Goal: Task Accomplishment & Management: Manage account settings

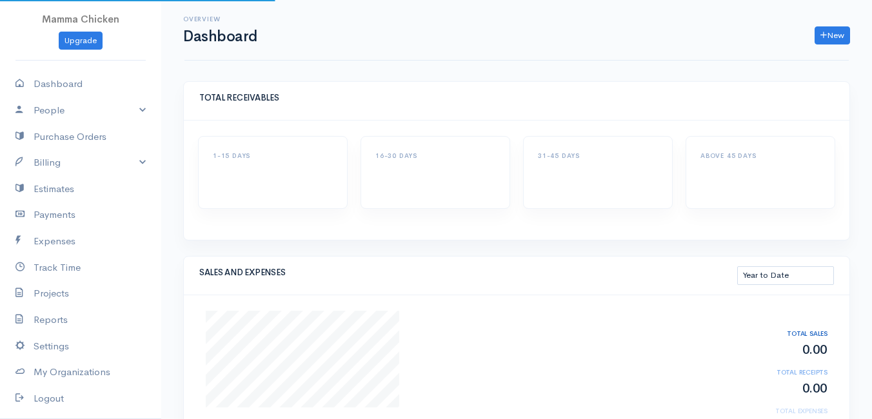
select select "thistoyear"
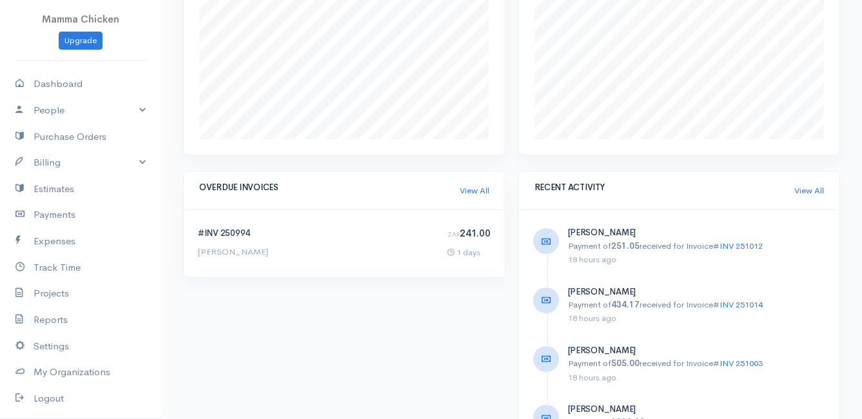
scroll to position [709, 0]
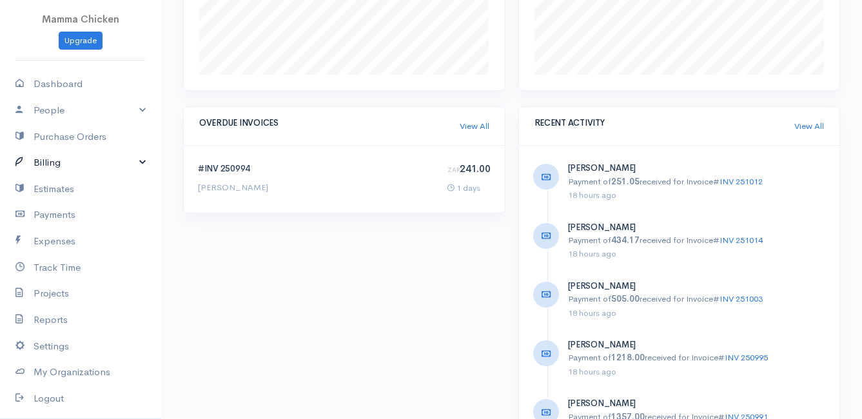
click at [78, 167] on link "Billing" at bounding box center [80, 163] width 161 height 26
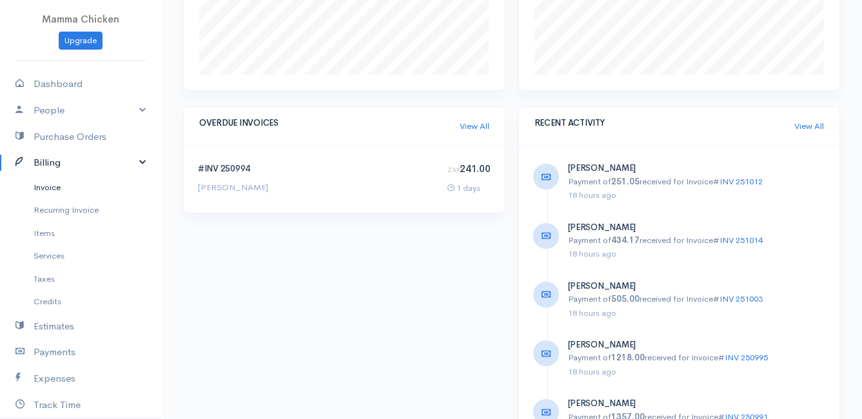
click at [73, 182] on link "Invoice" at bounding box center [80, 187] width 161 height 23
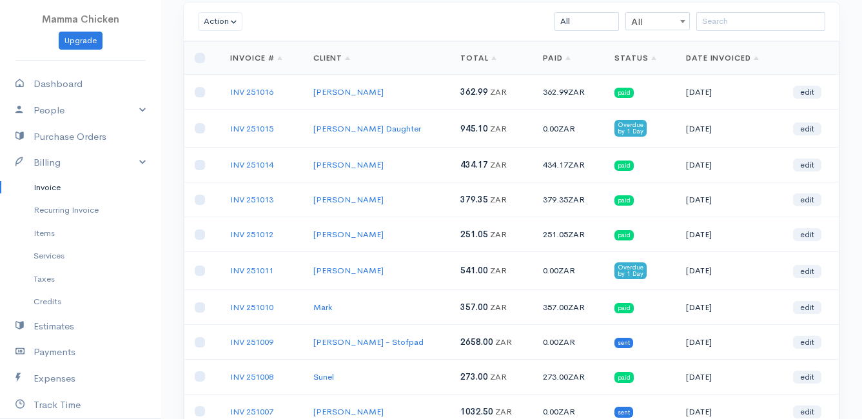
scroll to position [15, 0]
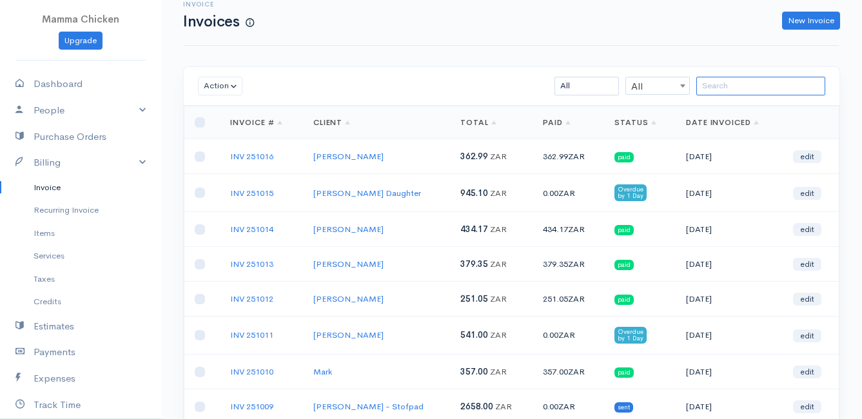
click at [712, 88] on input "search" at bounding box center [760, 86] width 129 height 19
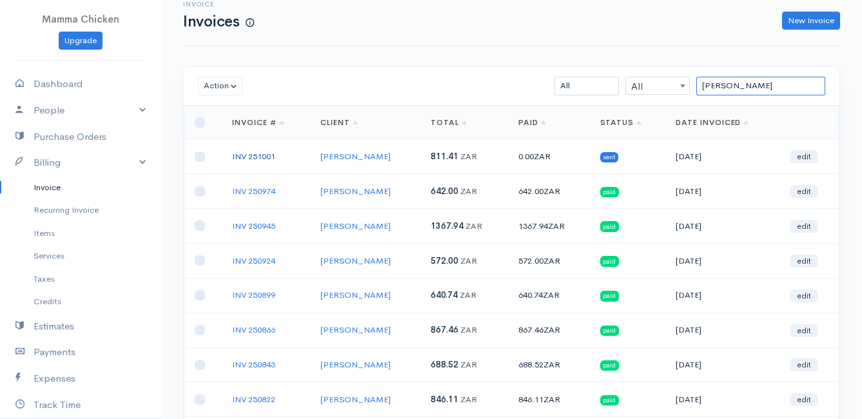
type input "[PERSON_NAME]"
click at [246, 153] on link "INV 251001" at bounding box center [253, 156] width 43 height 11
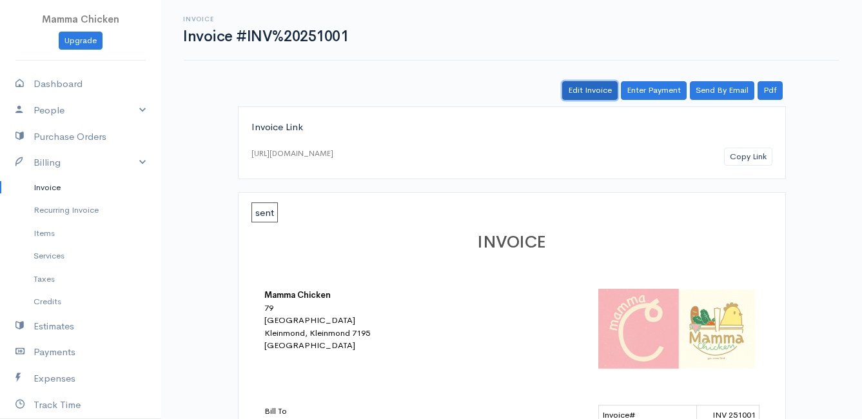
click at [595, 94] on link "Edit Invoice" at bounding box center [589, 90] width 55 height 19
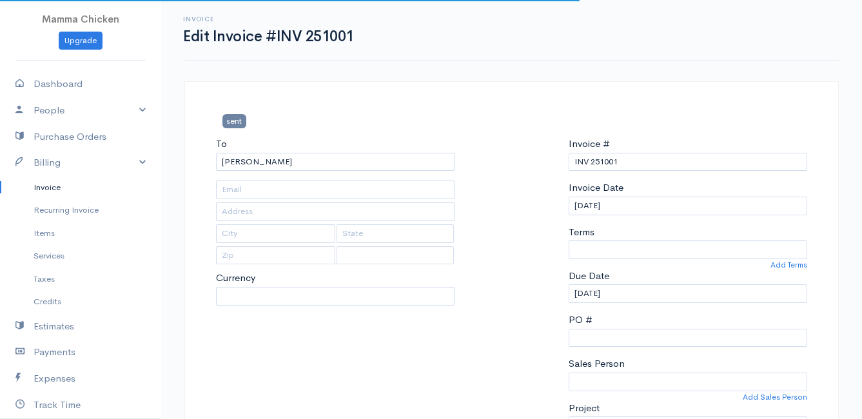
type input "[STREET_ADDRESS]"
type input "[US_STATE]"
type input "7201"
select select
select select "0"
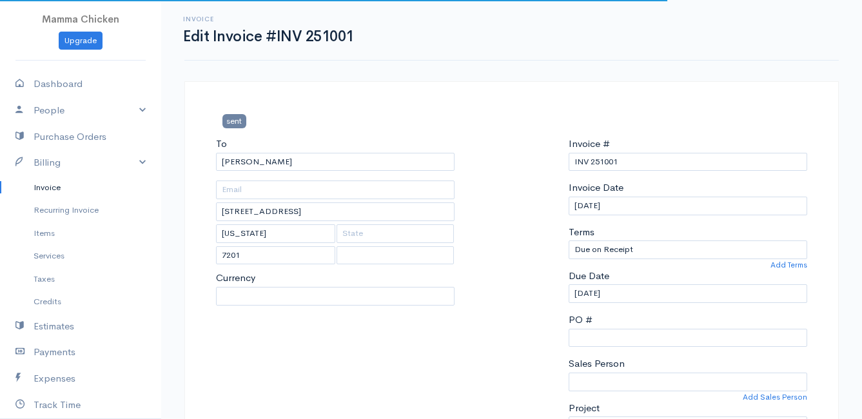
select select "[GEOGRAPHIC_DATA]"
select select "ZAR"
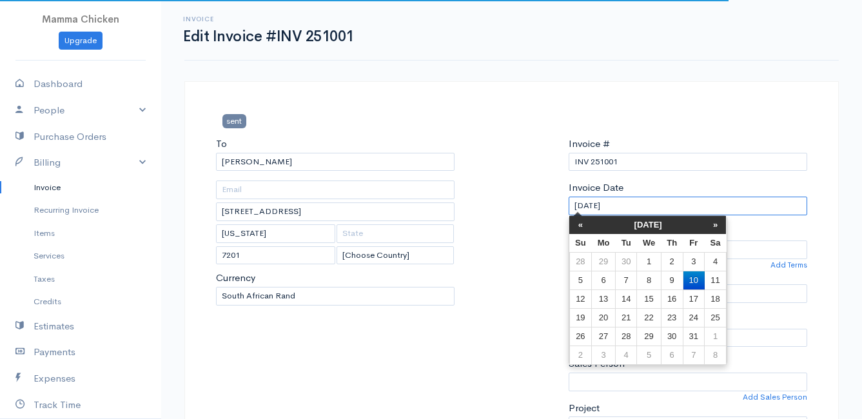
click at [635, 201] on input "[DATE]" at bounding box center [688, 206] width 239 height 19
click at [666, 277] on td "9" at bounding box center [672, 280] width 22 height 19
type input "[DATE]"
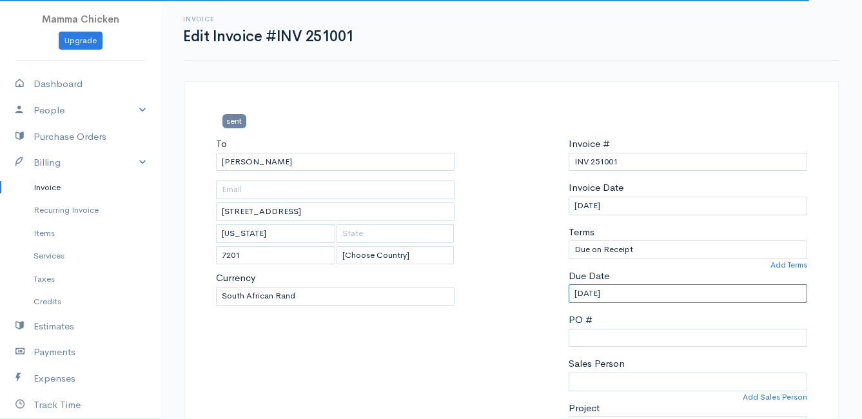
click at [642, 295] on input "[DATE]" at bounding box center [688, 293] width 239 height 19
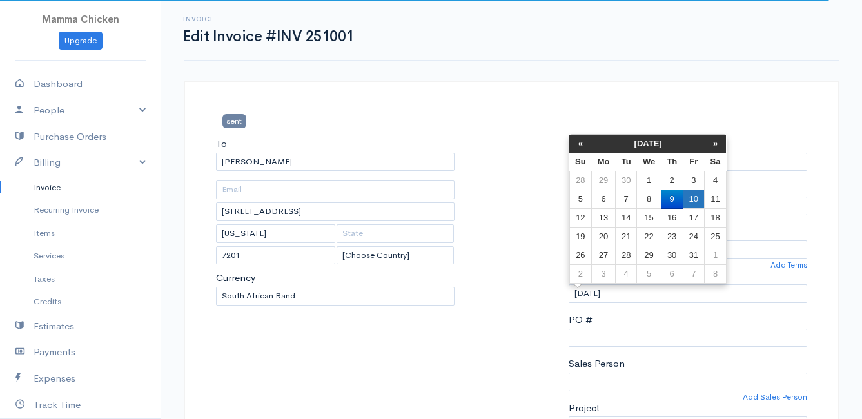
click at [688, 191] on td "10" at bounding box center [693, 199] width 21 height 19
type input "[DATE]"
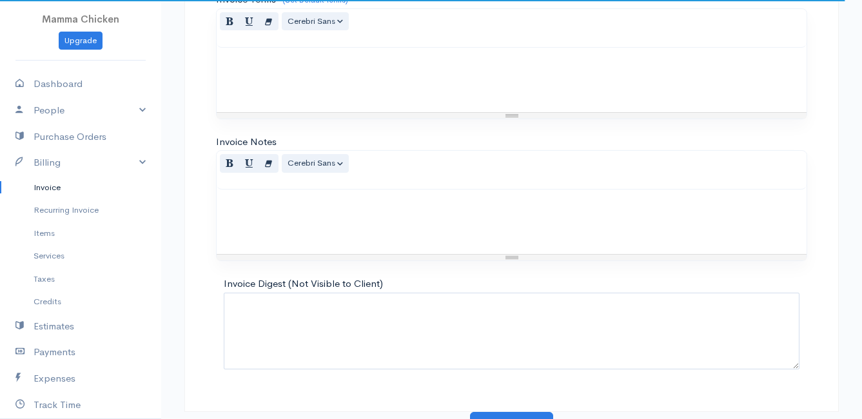
scroll to position [1502, 0]
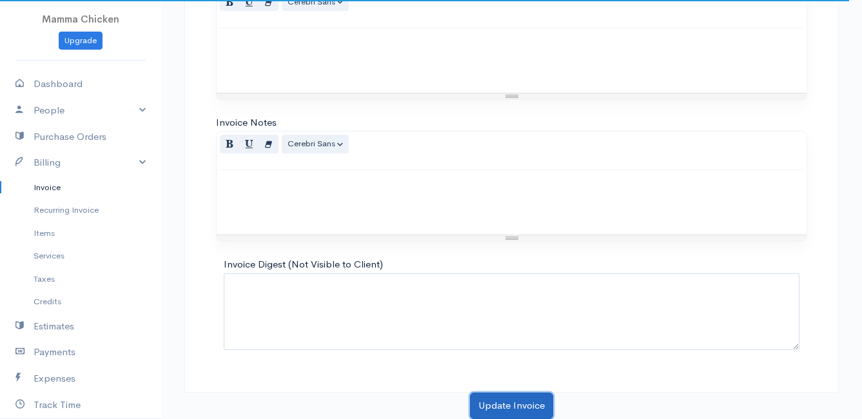
click at [515, 411] on button "Update Invoice" at bounding box center [511, 406] width 83 height 26
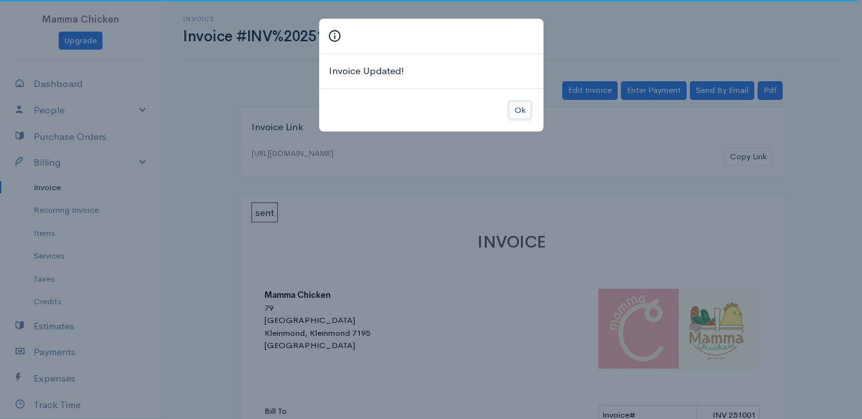
click at [525, 108] on button "Ok" at bounding box center [520, 110] width 23 height 19
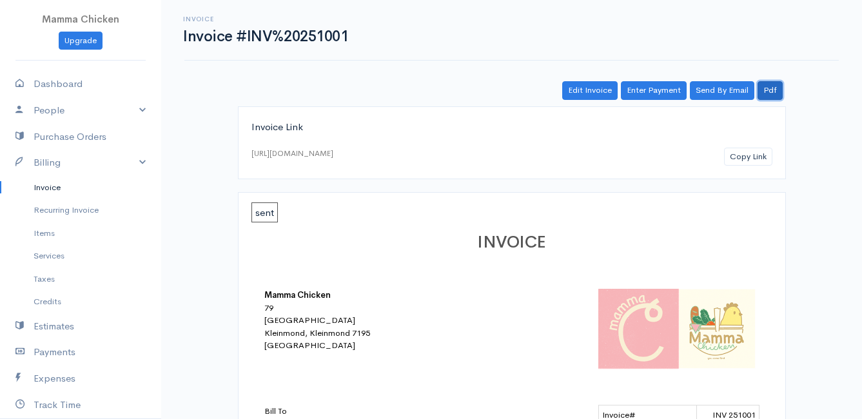
click at [767, 89] on link "Pdf" at bounding box center [770, 90] width 25 height 19
click at [62, 185] on link "Invoice" at bounding box center [80, 187] width 161 height 23
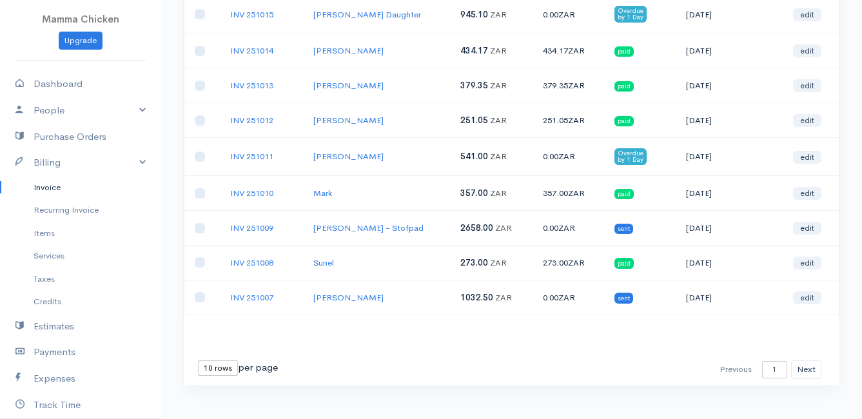
scroll to position [208, 0]
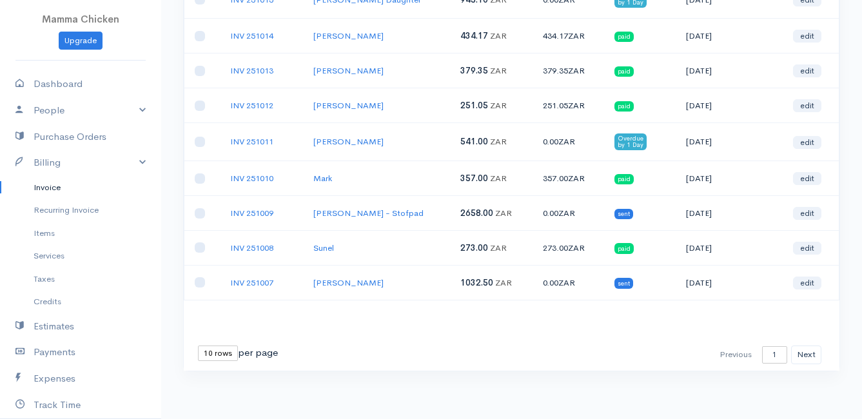
click at [231, 353] on select "10 rows 25 rows 50 rows" at bounding box center [218, 353] width 40 height 15
select select "50"
click at [198, 346] on select "10 rows 25 rows 50 rows" at bounding box center [218, 353] width 40 height 15
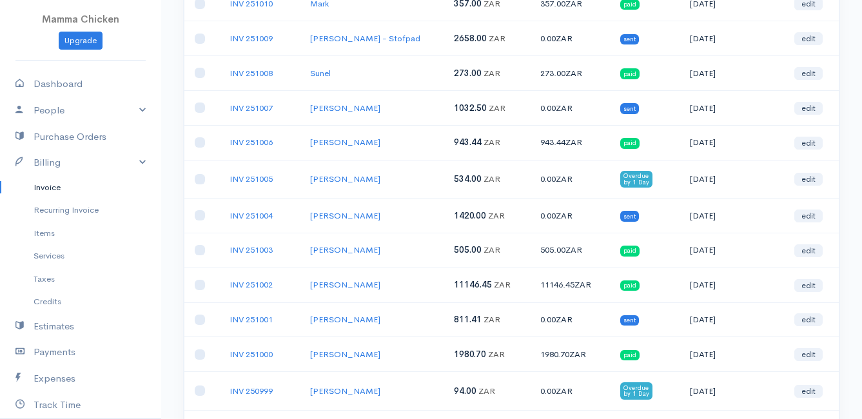
scroll to position [0, 0]
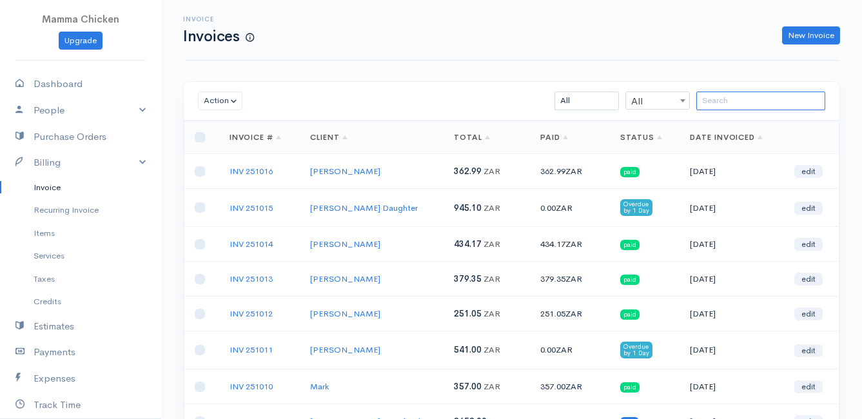
click at [721, 101] on input "search" at bounding box center [760, 101] width 129 height 19
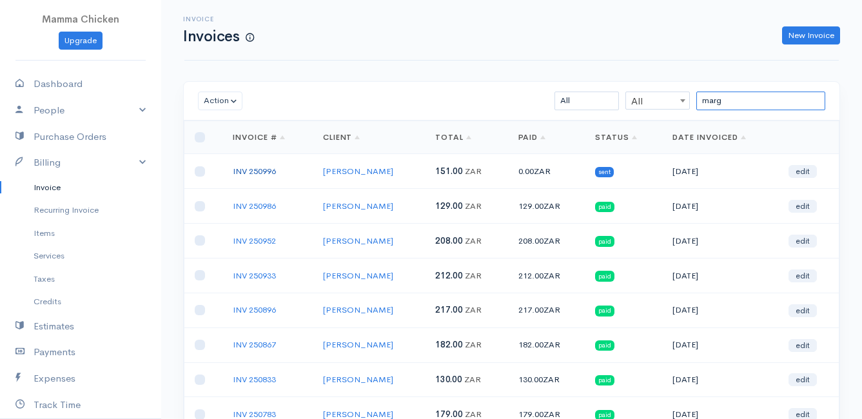
type input "marg"
click at [262, 167] on link "INV 250996" at bounding box center [254, 171] width 43 height 11
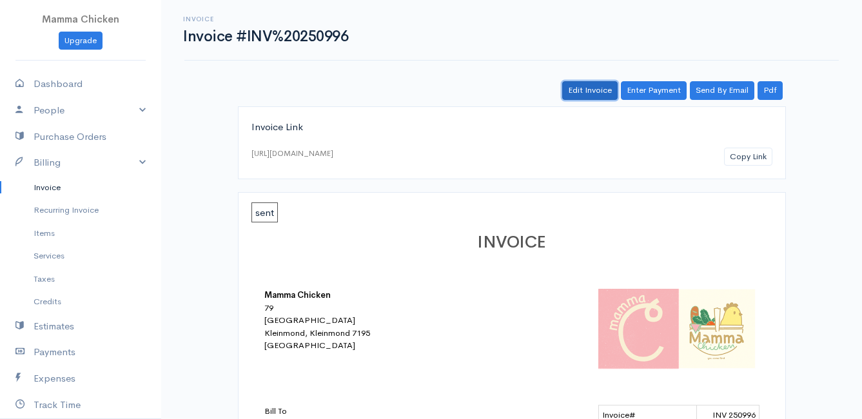
click at [584, 93] on link "Edit Invoice" at bounding box center [589, 90] width 55 height 19
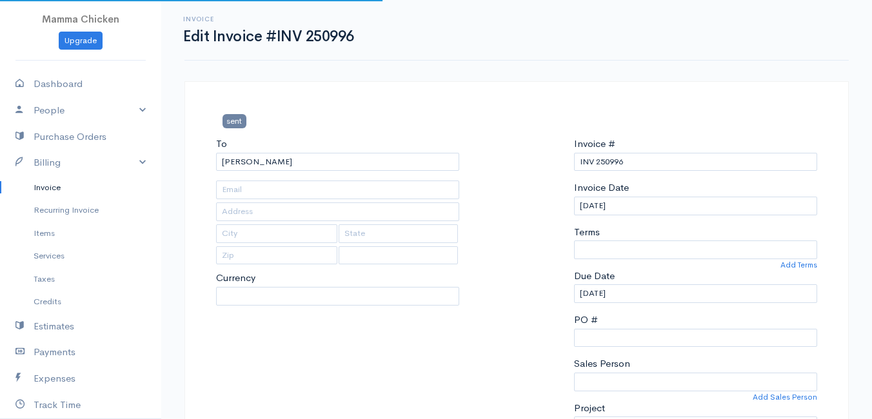
type input "[STREET_ADDRESS]"
type input "Bettys Bay"
type input "7195"
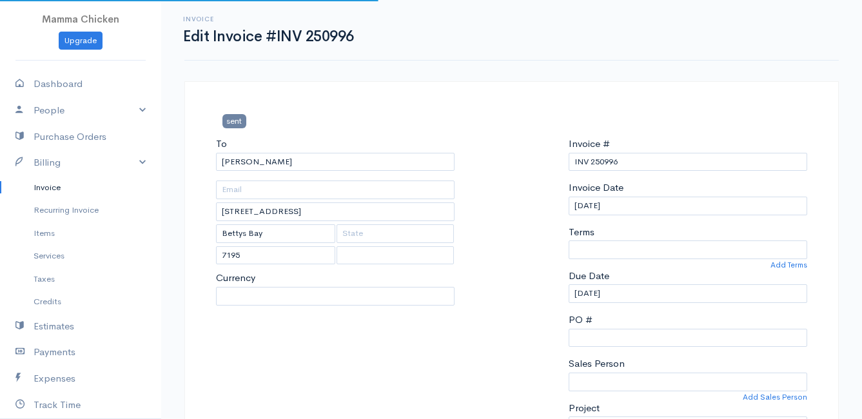
select select
select select "0"
select select "[GEOGRAPHIC_DATA]"
select select "ZAR"
click at [636, 210] on input "[DATE]" at bounding box center [688, 206] width 239 height 19
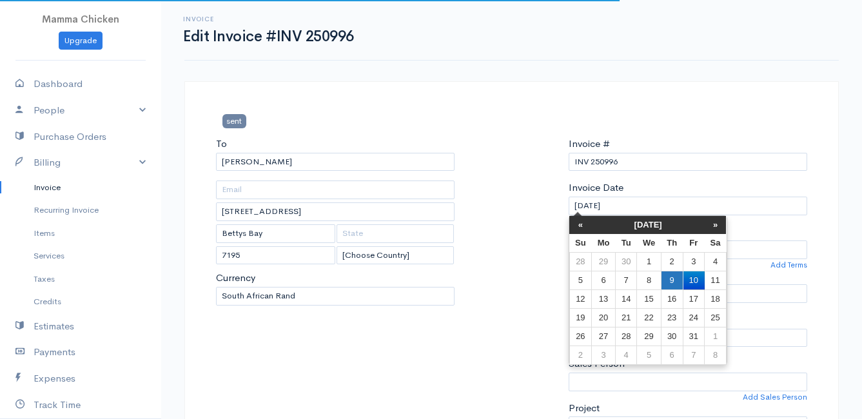
click at [672, 279] on td "9" at bounding box center [672, 280] width 22 height 19
type input "[DATE]"
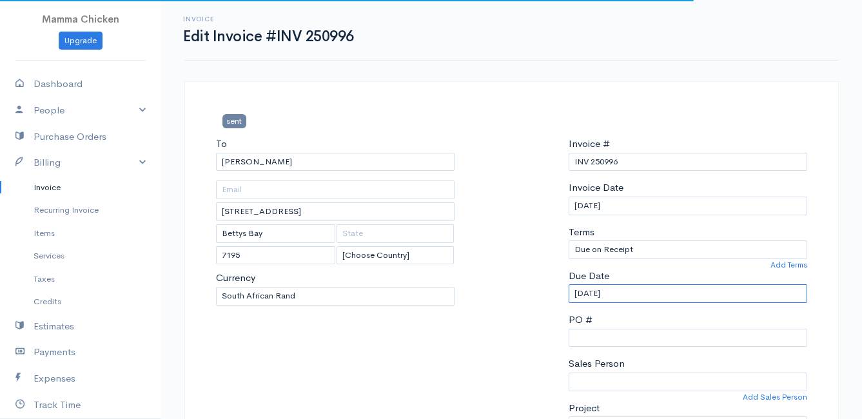
click at [651, 295] on input "[DATE]" at bounding box center [688, 293] width 239 height 19
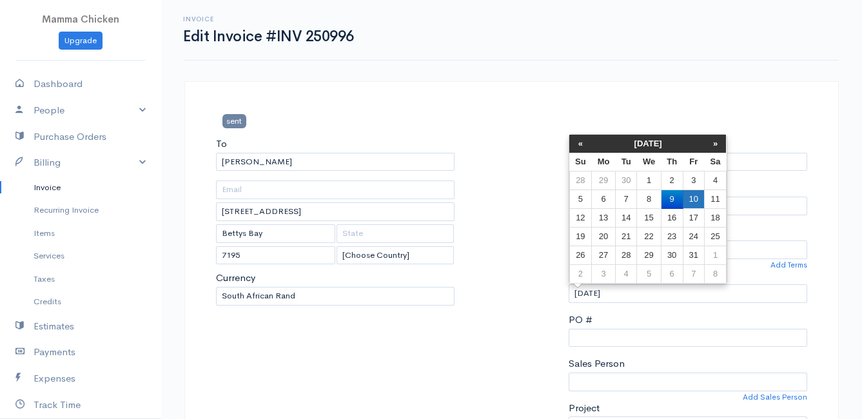
click at [692, 199] on td "10" at bounding box center [693, 199] width 21 height 19
type input "[DATE]"
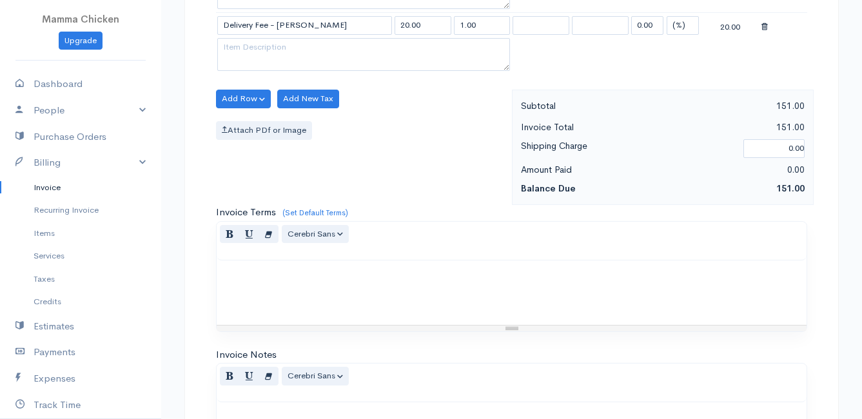
scroll to position [1006, 0]
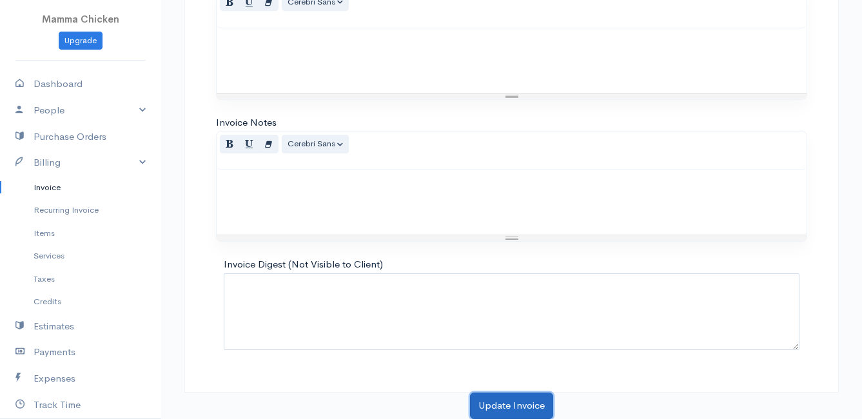
click at [520, 402] on button "Update Invoice" at bounding box center [511, 406] width 83 height 26
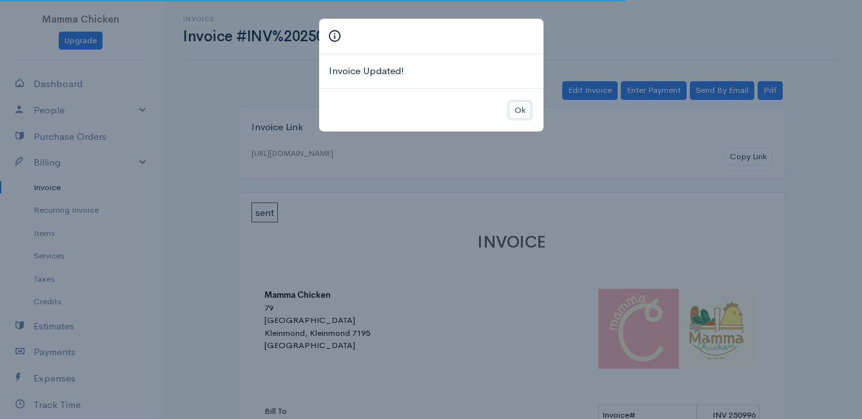
click at [518, 107] on button "Ok" at bounding box center [520, 110] width 23 height 19
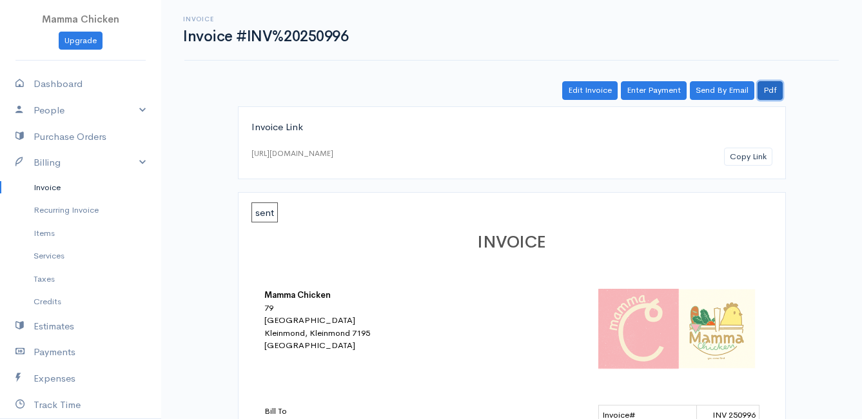
click at [776, 83] on link "Pdf" at bounding box center [770, 90] width 25 height 19
click at [57, 184] on link "Invoice" at bounding box center [80, 187] width 161 height 23
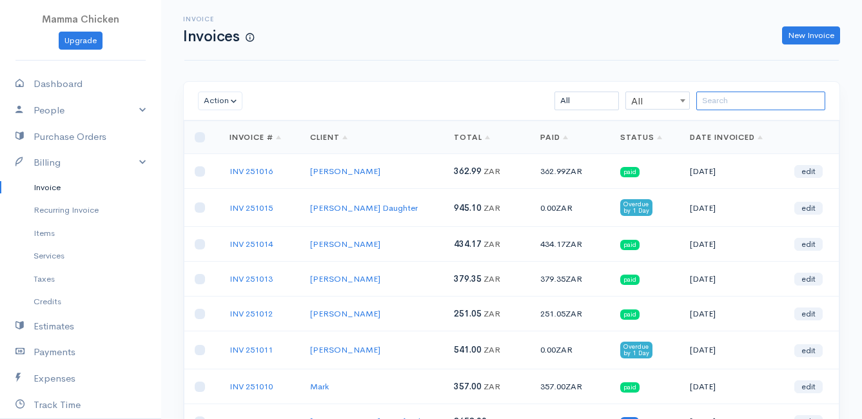
click at [716, 103] on input "search" at bounding box center [760, 101] width 129 height 19
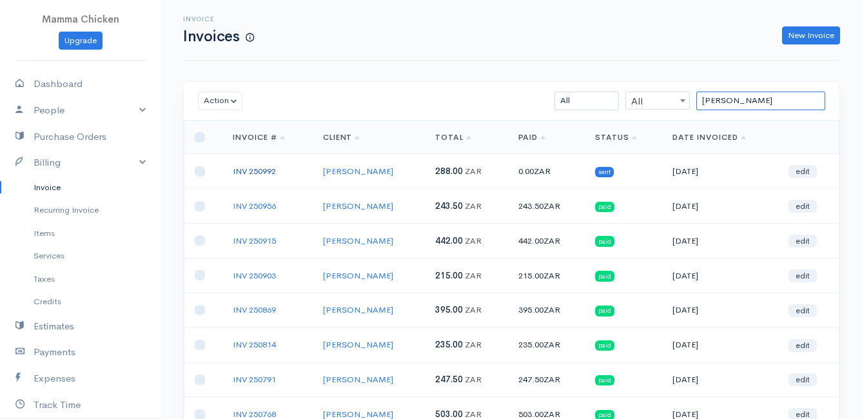
type input "[PERSON_NAME]"
click at [257, 170] on link "INV 250992" at bounding box center [254, 171] width 43 height 11
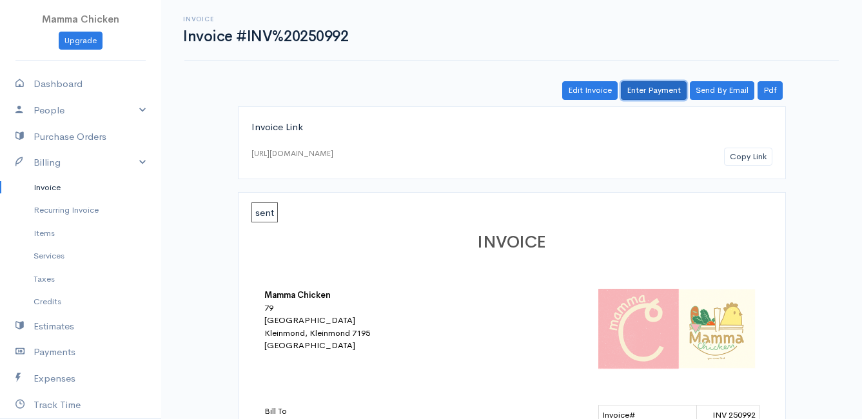
click at [663, 89] on link "Enter Payment" at bounding box center [654, 90] width 66 height 19
click at [604, 89] on link "Edit Invoice" at bounding box center [589, 90] width 55 height 19
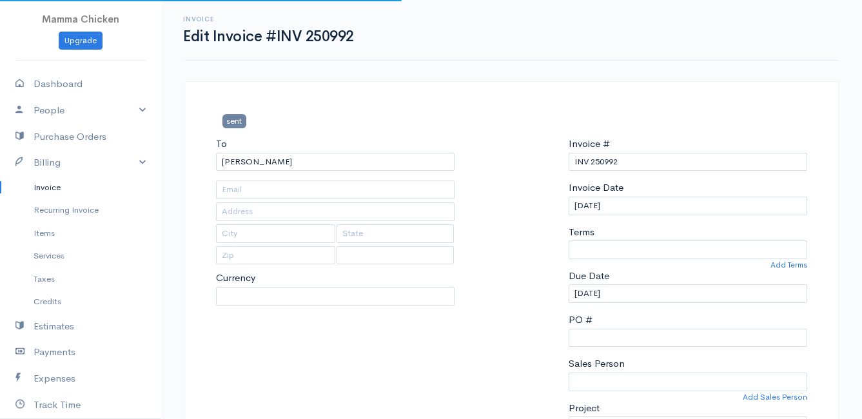
type input "[STREET_ADDRESS]"
type input "Onrust North"
type input "7201"
select select
select select "0"
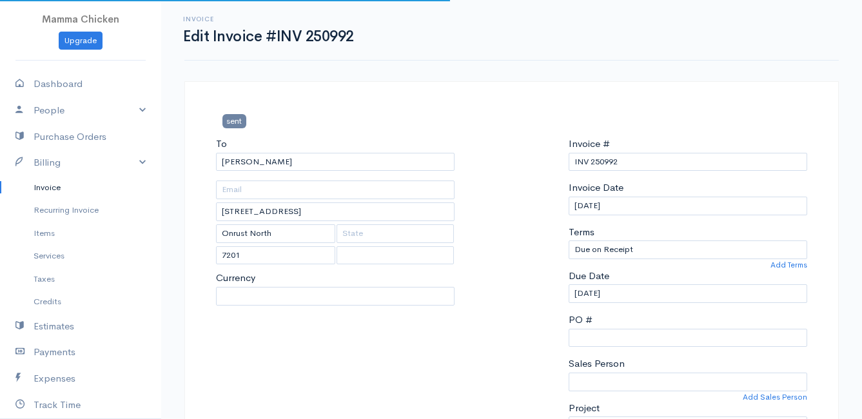
select select "[GEOGRAPHIC_DATA]"
select select "ZAR"
click at [634, 208] on input "[DATE]" at bounding box center [688, 206] width 239 height 19
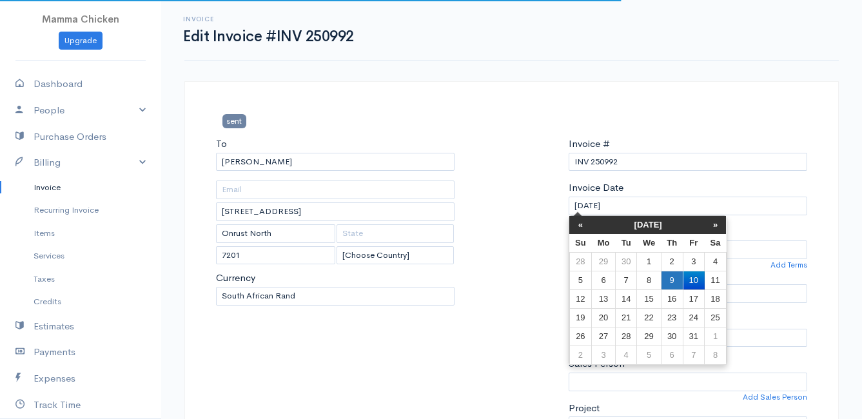
click at [669, 275] on td "9" at bounding box center [672, 280] width 22 height 19
type input "[DATE]"
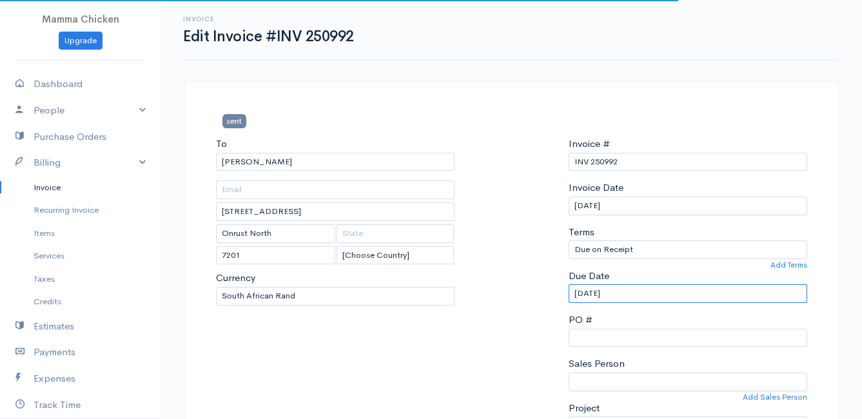
click at [660, 288] on input "[DATE]" at bounding box center [688, 293] width 239 height 19
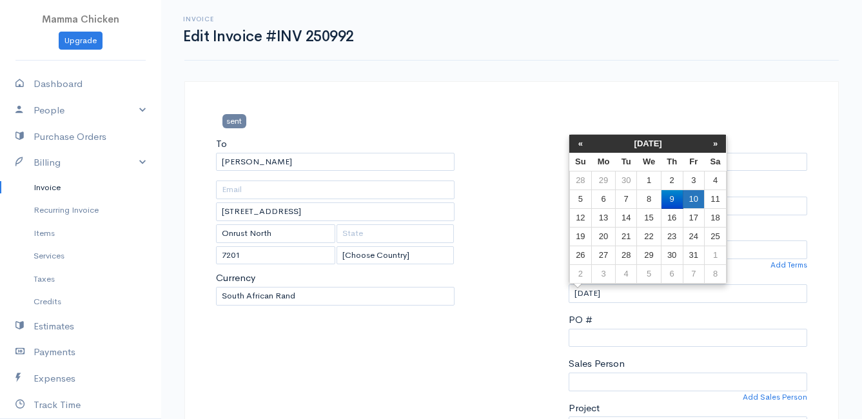
click at [692, 199] on td "10" at bounding box center [693, 199] width 21 height 19
type input "[DATE]"
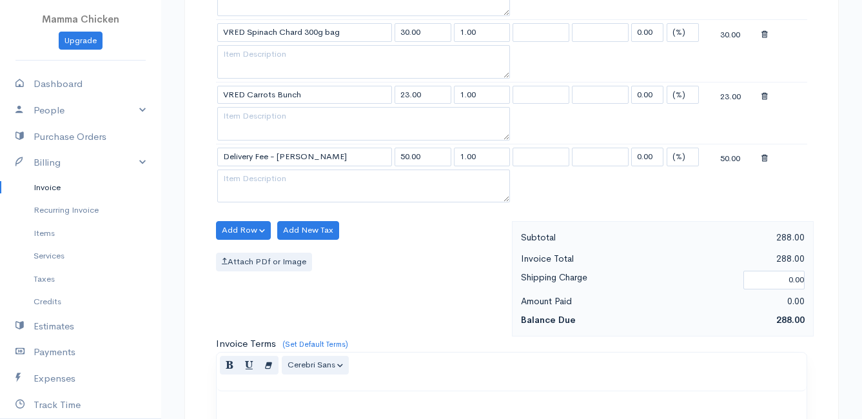
scroll to position [944, 0]
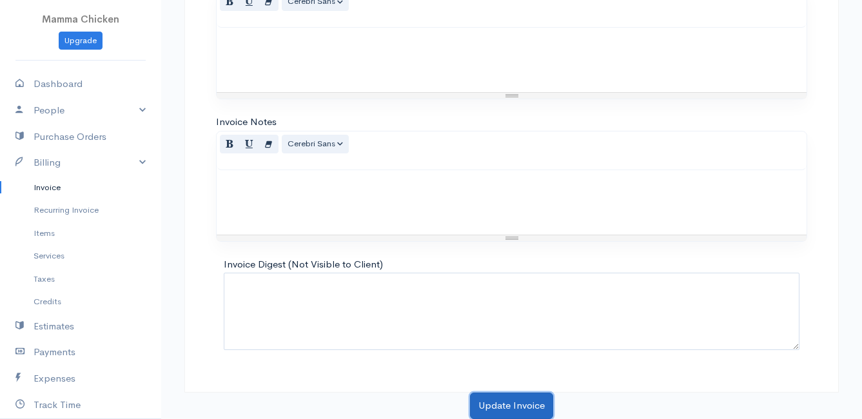
click at [500, 397] on button "Update Invoice" at bounding box center [511, 406] width 83 height 26
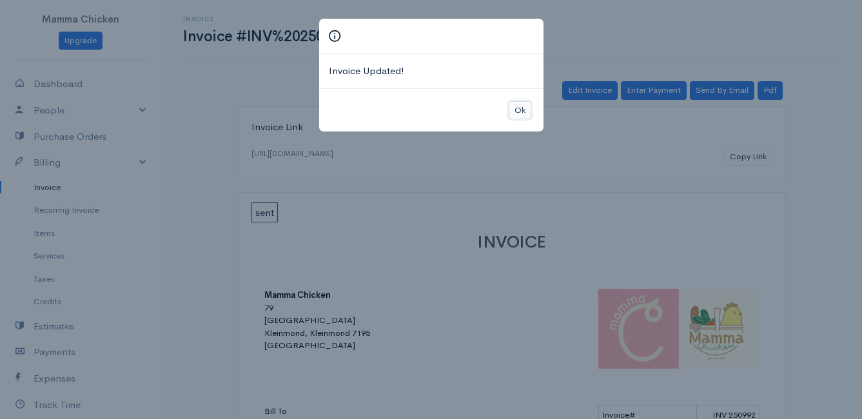
click at [522, 105] on button "Ok" at bounding box center [520, 110] width 23 height 19
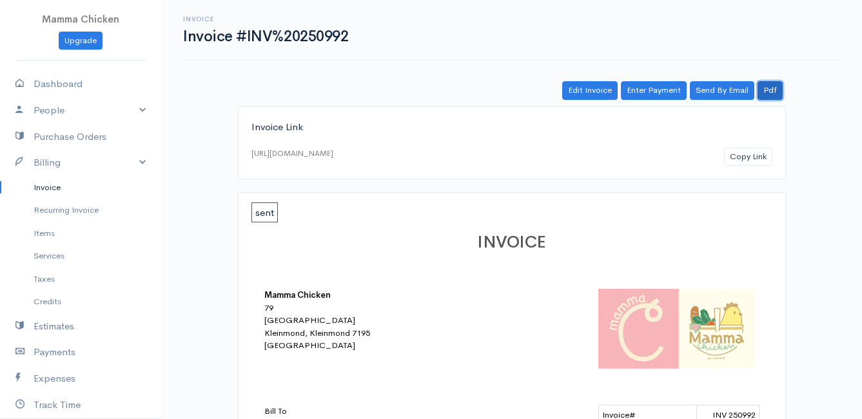
click at [781, 86] on link "Pdf" at bounding box center [770, 90] width 25 height 19
click at [52, 185] on link "Invoice" at bounding box center [80, 187] width 161 height 23
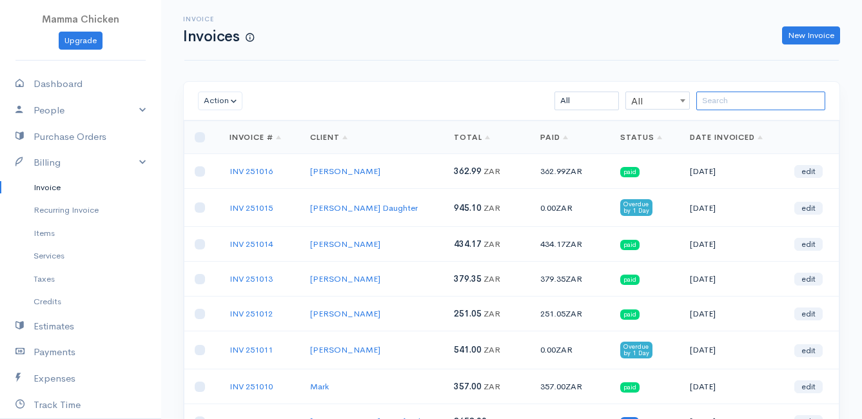
click at [721, 103] on input "search" at bounding box center [760, 101] width 129 height 19
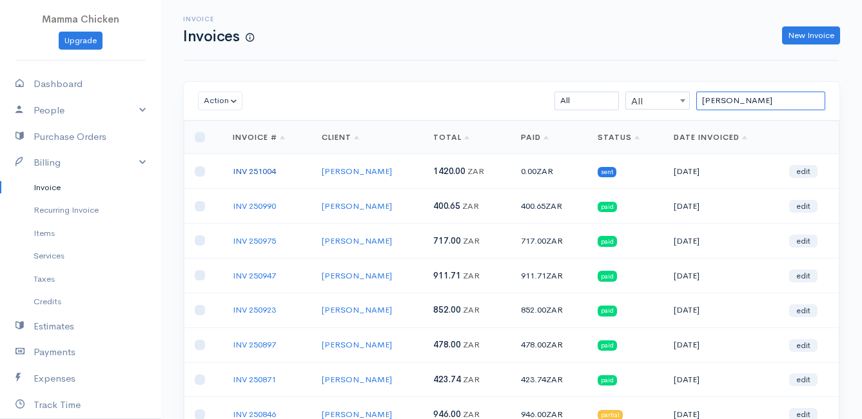
type input "[PERSON_NAME]"
click at [260, 168] on link "INV 251004" at bounding box center [254, 171] width 43 height 11
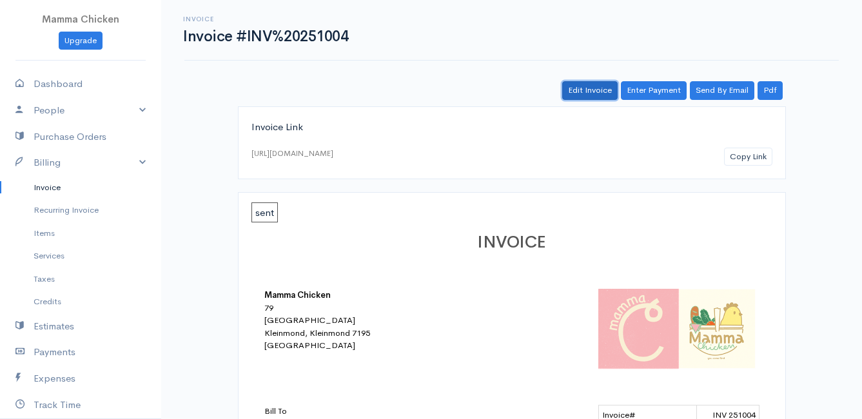
click at [598, 89] on link "Edit Invoice" at bounding box center [589, 90] width 55 height 19
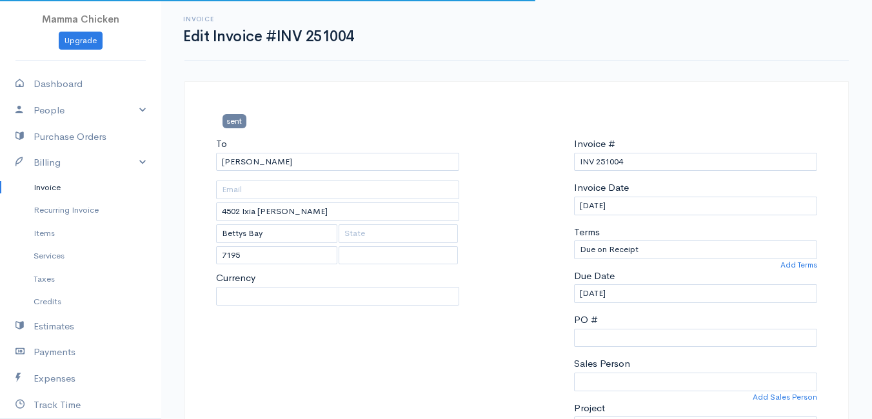
select select "0"
select select
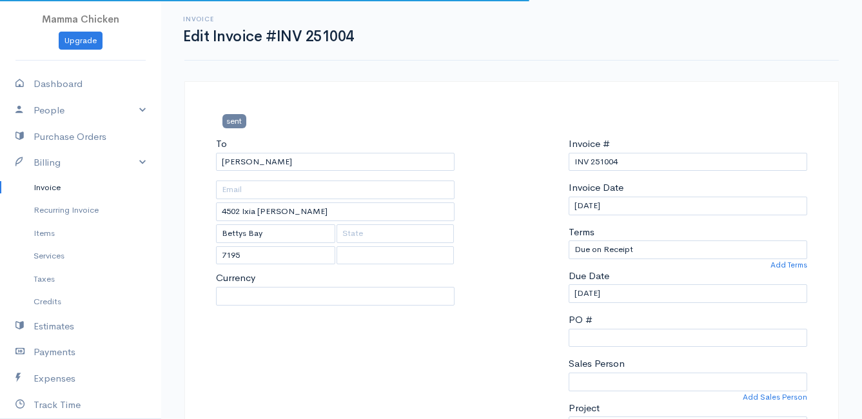
select select "[GEOGRAPHIC_DATA]"
select select "ZAR"
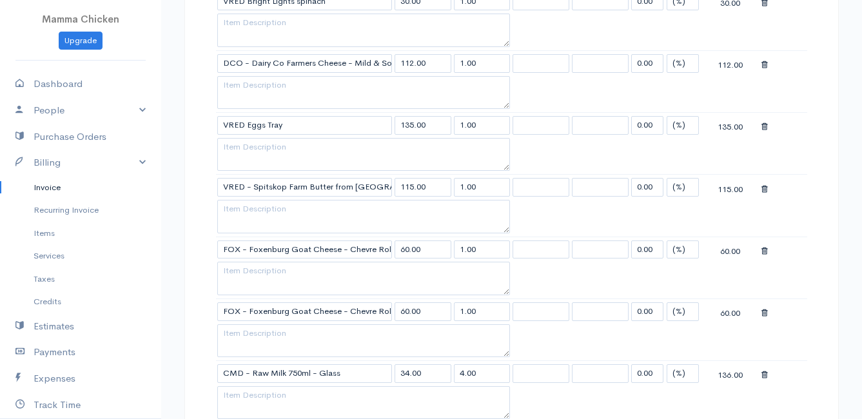
scroll to position [1676, 0]
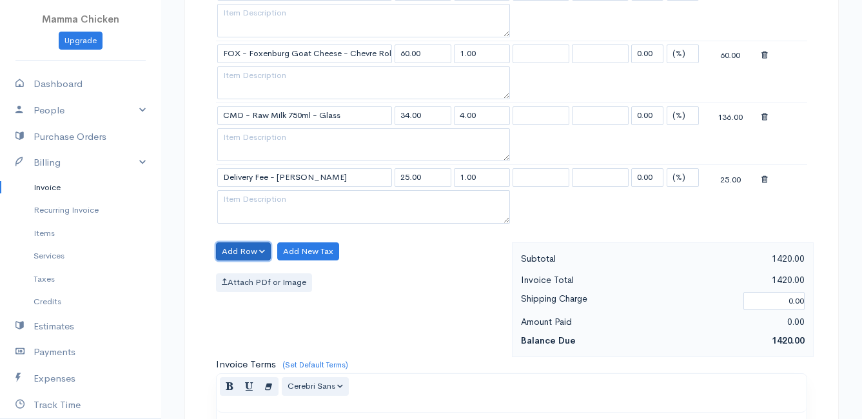
click at [251, 253] on button "Add Row" at bounding box center [243, 251] width 55 height 19
click at [251, 272] on link "Add Item Row" at bounding box center [268, 278] width 102 height 23
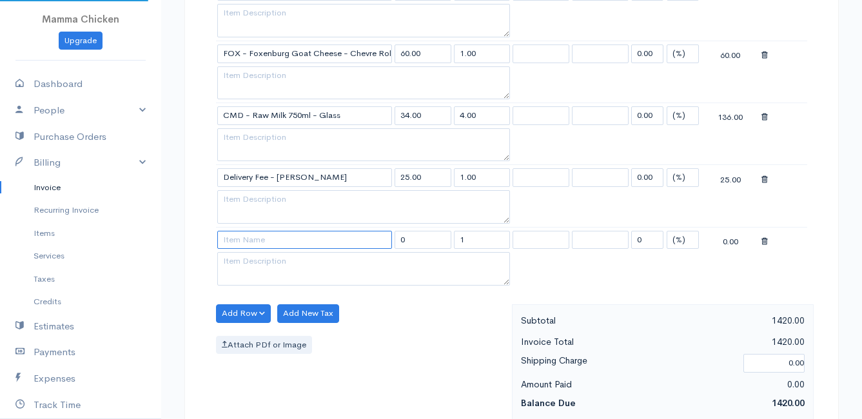
click at [248, 242] on input at bounding box center [304, 240] width 175 height 19
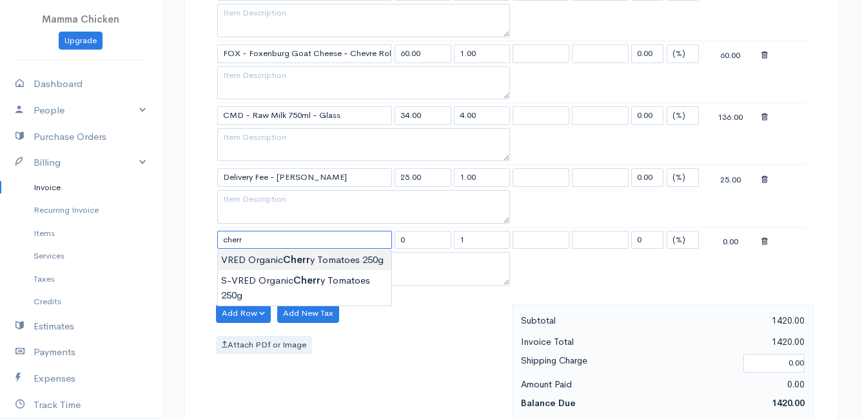
type input "VRED Organic Cherry Tomatoes 250g"
type input "42.00"
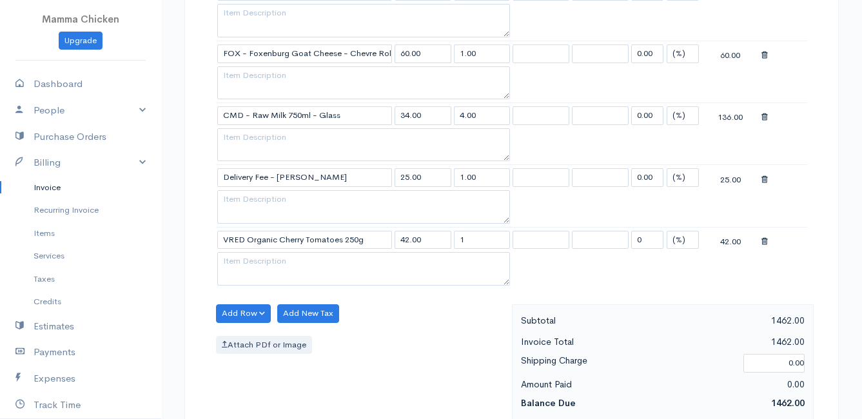
click at [765, 242] on icon at bounding box center [764, 241] width 6 height 9
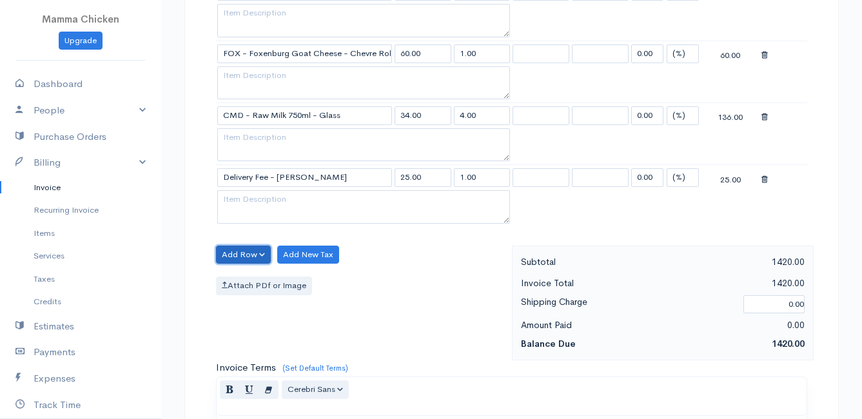
click at [241, 251] on button "Add Row" at bounding box center [243, 255] width 55 height 19
click at [251, 276] on link "Add Item Row" at bounding box center [268, 281] width 102 height 23
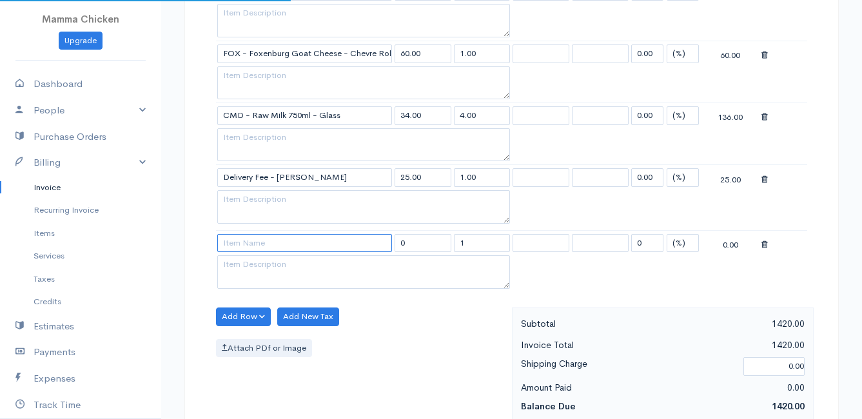
click at [251, 244] on input at bounding box center [304, 243] width 175 height 19
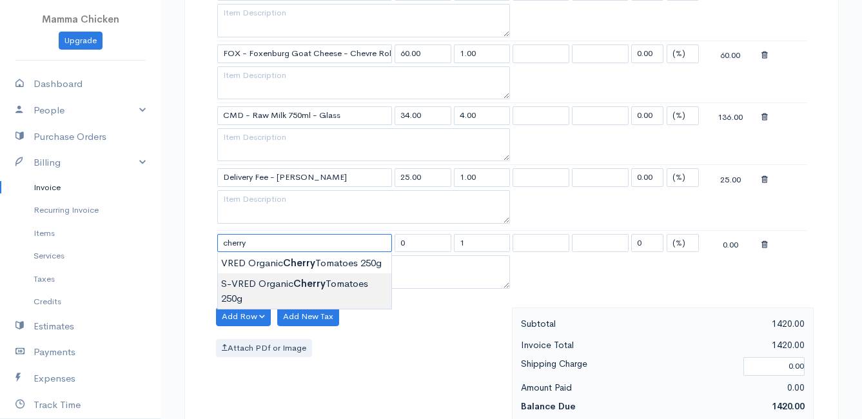
type input "S-VRED Organic Cherry Tomatoes 250g"
type input "42.00"
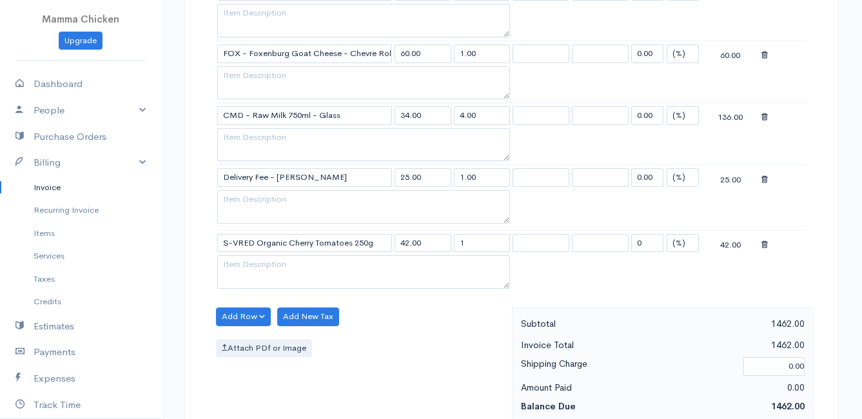
click at [765, 244] on icon at bounding box center [764, 244] width 6 height 9
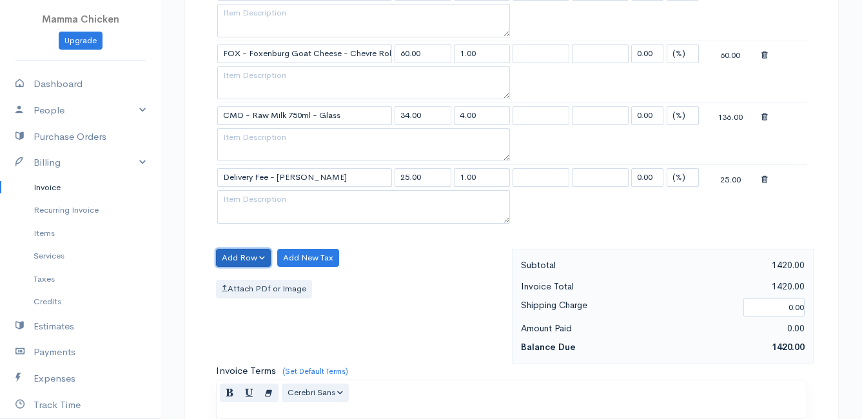
click at [250, 260] on button "Add Row" at bounding box center [243, 258] width 55 height 19
click at [245, 281] on link "Add Item Row" at bounding box center [268, 284] width 102 height 23
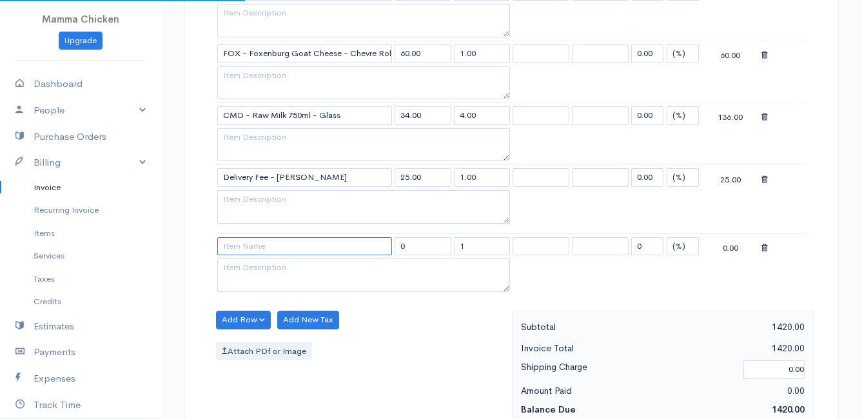
click at [246, 248] on input at bounding box center [304, 246] width 175 height 19
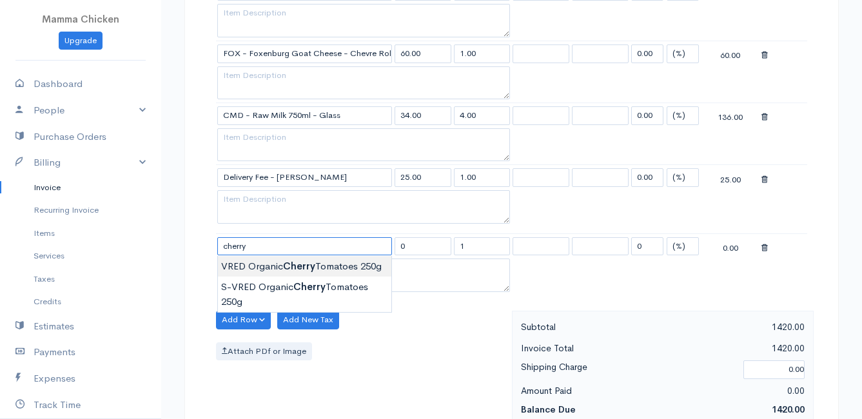
type input "VRED Organic Cherry Tomatoes 250g"
type input "42.00"
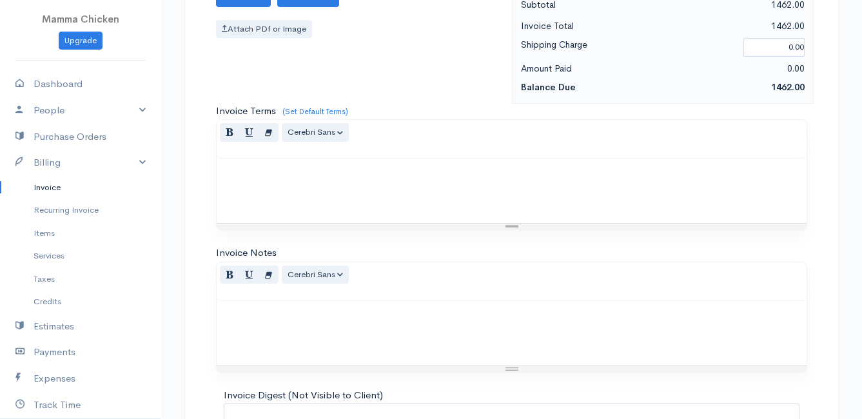
scroll to position [2129, 0]
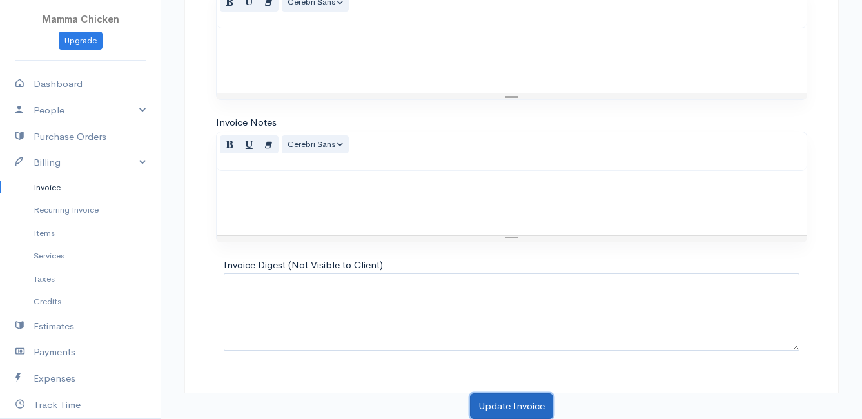
click at [496, 402] on button "Update Invoice" at bounding box center [511, 406] width 83 height 26
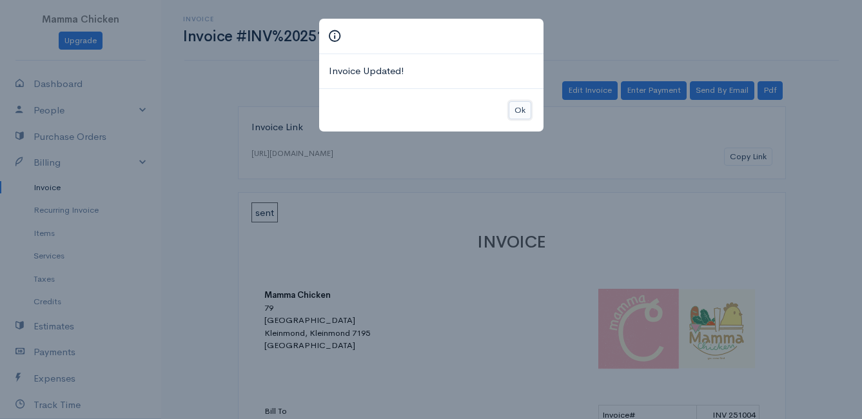
click at [525, 111] on button "Ok" at bounding box center [520, 110] width 23 height 19
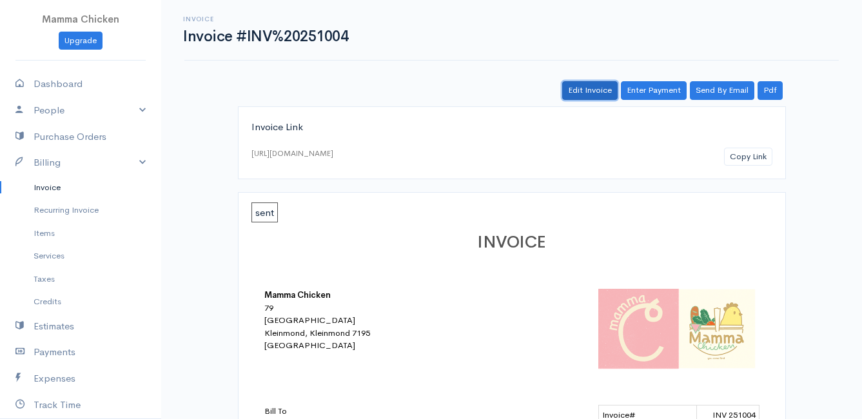
click at [600, 92] on link "Edit Invoice" at bounding box center [589, 90] width 55 height 19
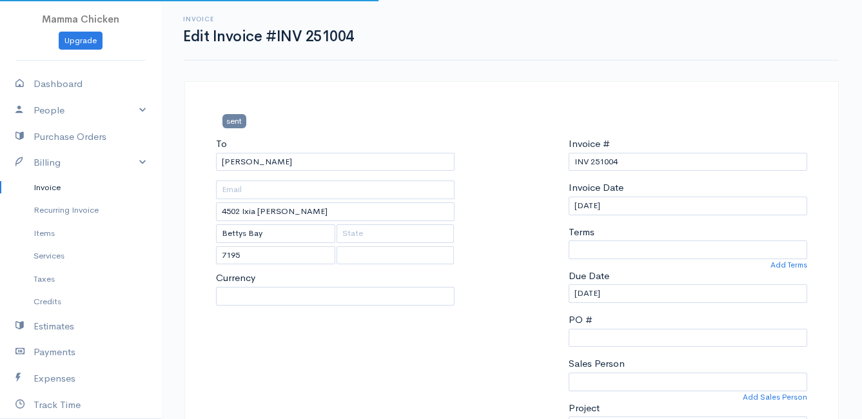
select select
select select "[GEOGRAPHIC_DATA]"
select select "ZAR"
select select "0"
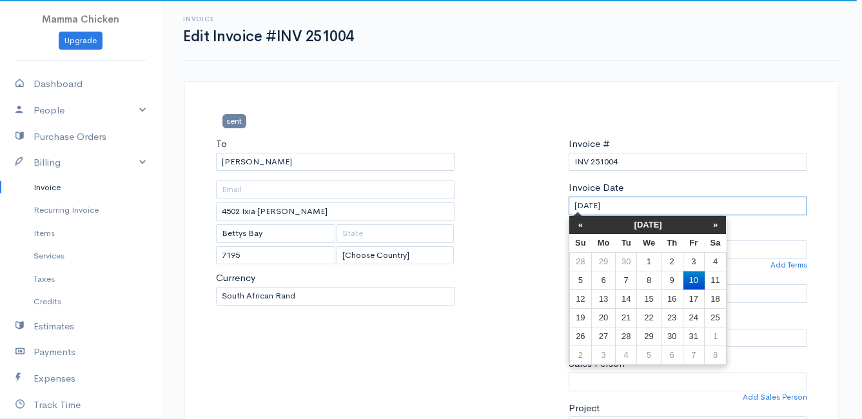
click at [648, 202] on input "[DATE]" at bounding box center [688, 206] width 239 height 19
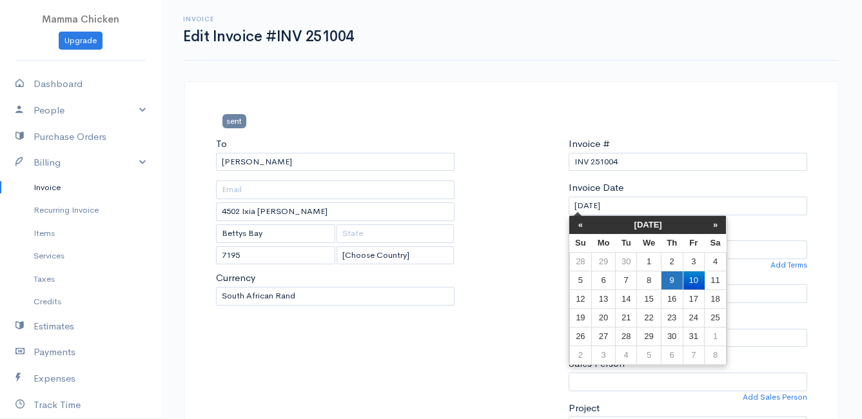
click at [680, 277] on td "9" at bounding box center [672, 280] width 22 height 19
type input "[DATE]"
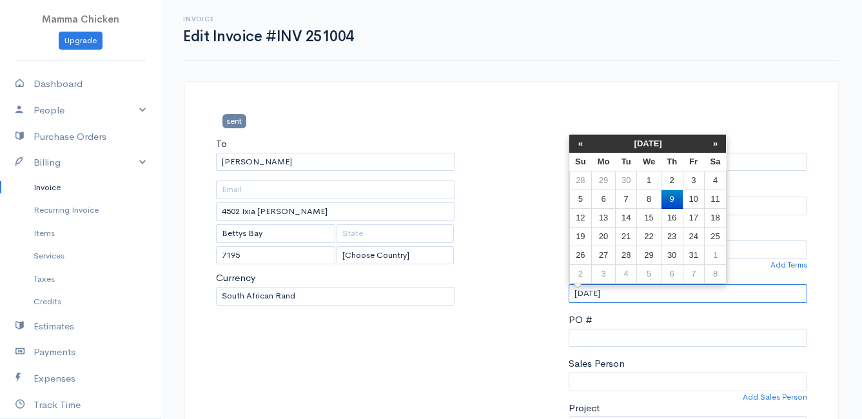
click at [659, 291] on input "[DATE]" at bounding box center [688, 293] width 239 height 19
click at [701, 199] on td "10" at bounding box center [693, 199] width 21 height 19
type input "[DATE]"
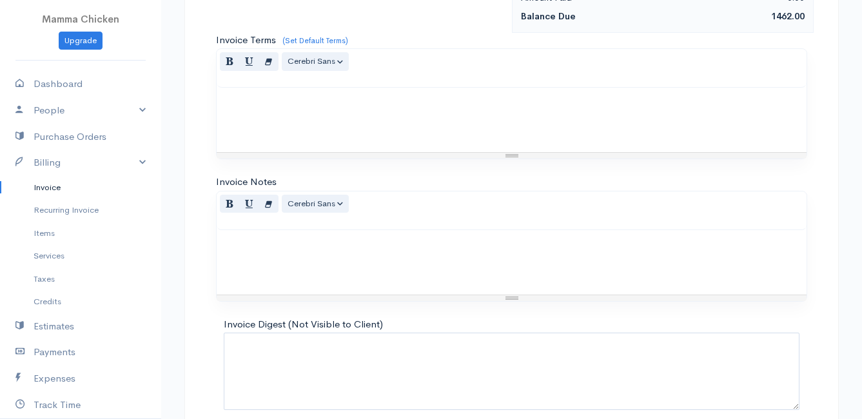
scroll to position [2123, 0]
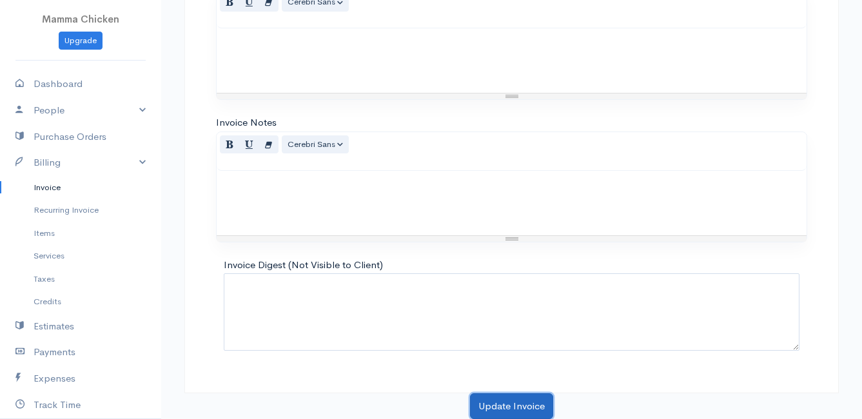
click at [500, 398] on button "Update Invoice" at bounding box center [511, 406] width 83 height 26
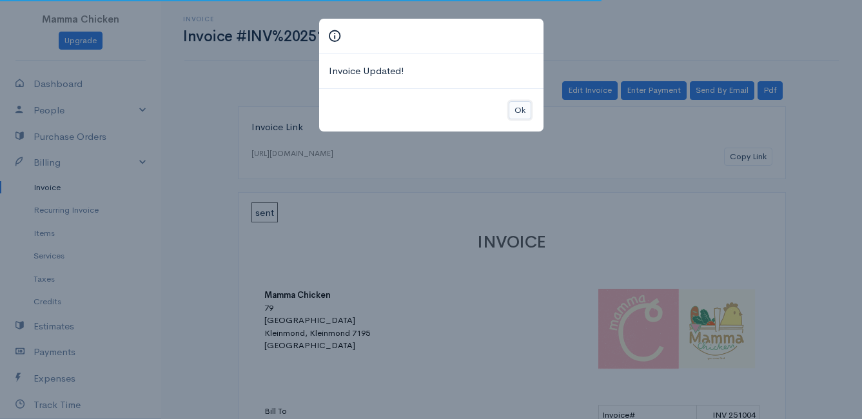
click at [524, 108] on button "Ok" at bounding box center [520, 110] width 23 height 19
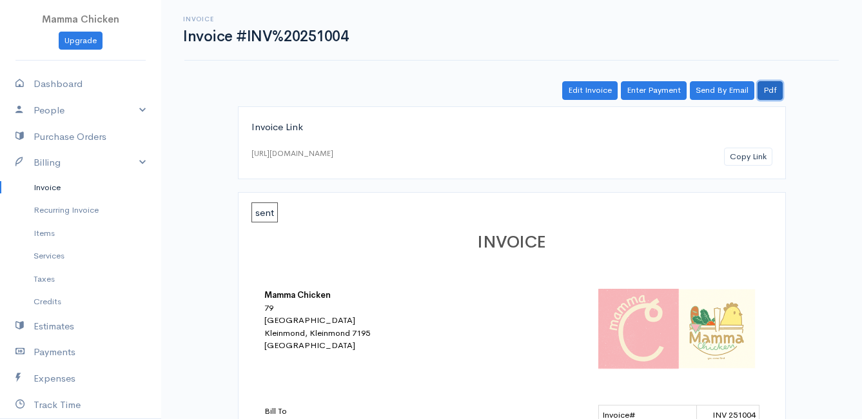
click at [776, 86] on link "Pdf" at bounding box center [770, 90] width 25 height 19
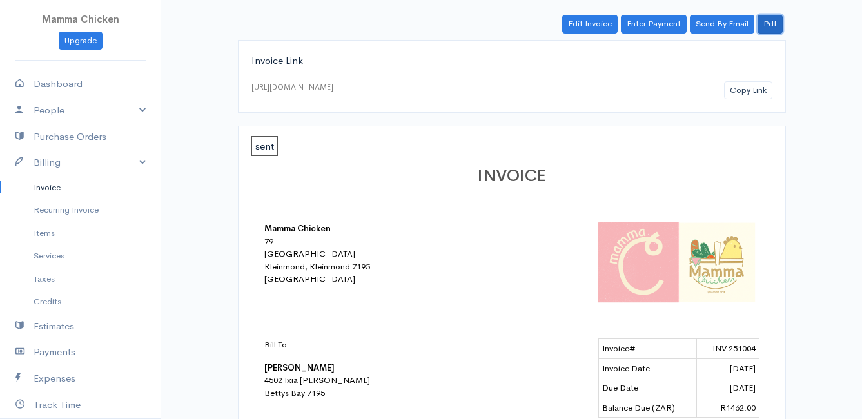
scroll to position [2, 0]
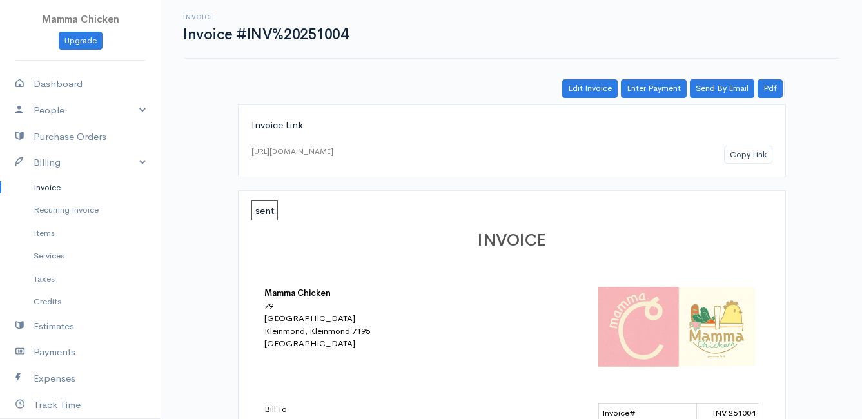
click at [42, 184] on link "Invoice" at bounding box center [80, 187] width 161 height 23
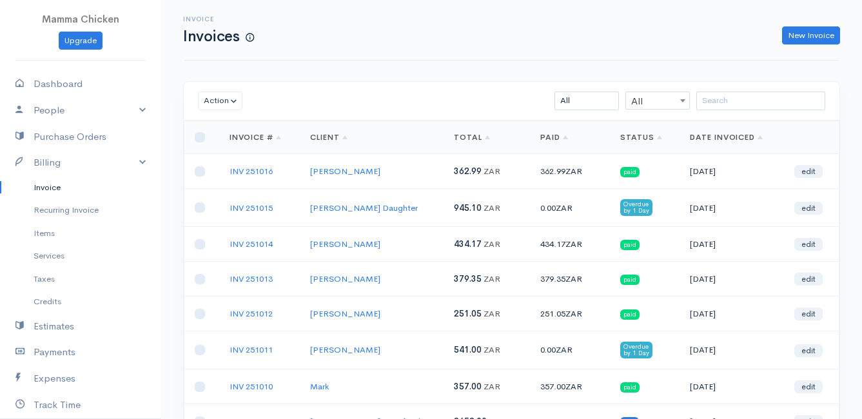
scroll to position [64, 0]
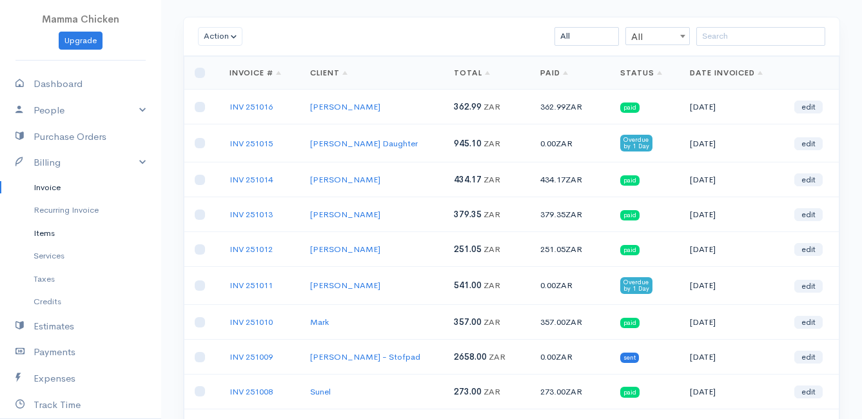
click at [44, 233] on link "Items" at bounding box center [80, 233] width 161 height 23
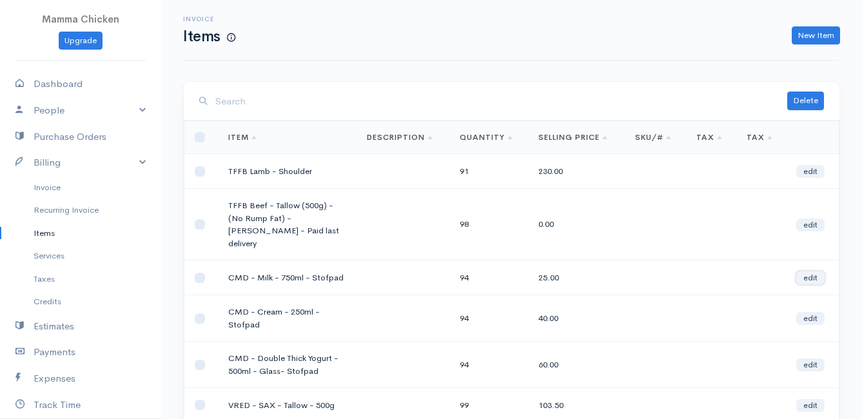
click at [810, 271] on link "edit" at bounding box center [810, 277] width 28 height 13
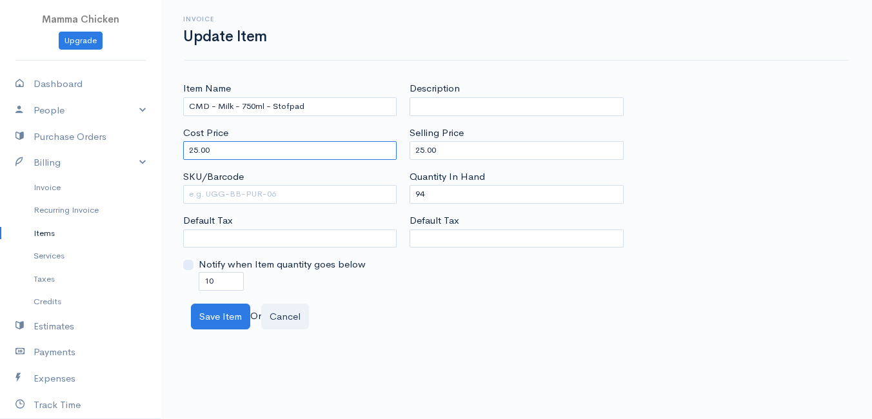
click at [226, 153] on input "25.00" at bounding box center [289, 150] width 213 height 19
type input "2"
type input "40"
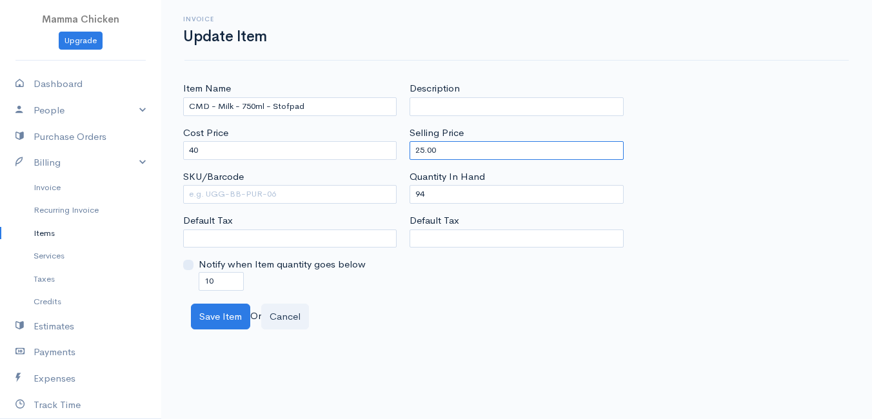
drag, startPoint x: 478, startPoint y: 146, endPoint x: 401, endPoint y: 150, distance: 76.9
click at [401, 150] on div "Item Name CMD - Milk - 750ml - Stofpad Cost Price 40 SKU/Barcode Default Tax No…" at bounding box center [517, 185] width 680 height 209
type input "40"
click at [522, 348] on body "Mamma Chicken Upgrade Dashboard People Clients Vendors Staff Users Purchase Ord…" at bounding box center [436, 209] width 872 height 419
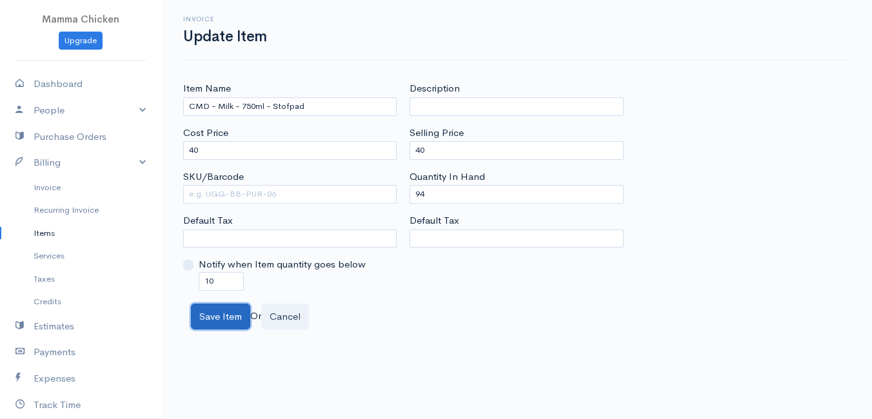
click at [221, 313] on button "Save Item" at bounding box center [220, 317] width 59 height 26
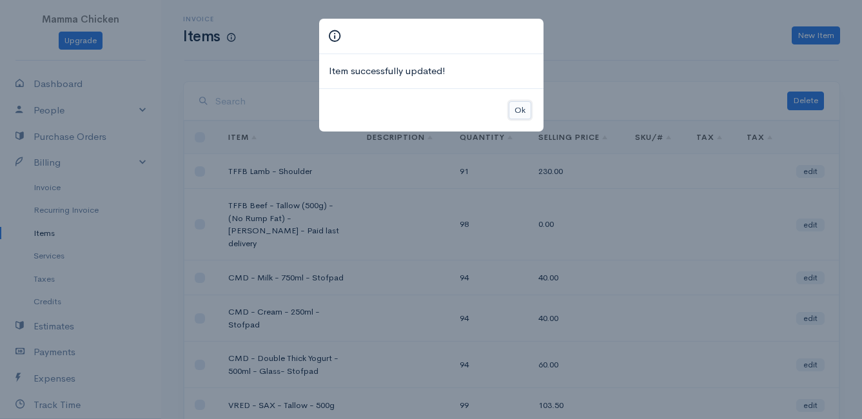
click at [519, 110] on button "Ok" at bounding box center [520, 110] width 23 height 19
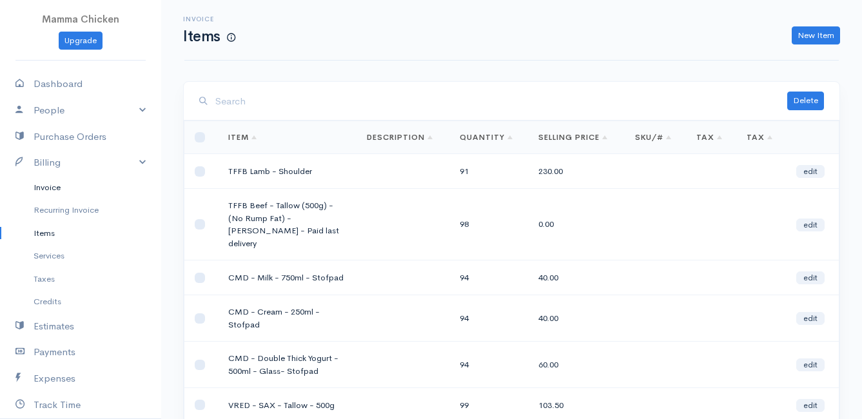
click at [48, 186] on link "Invoice" at bounding box center [80, 187] width 161 height 23
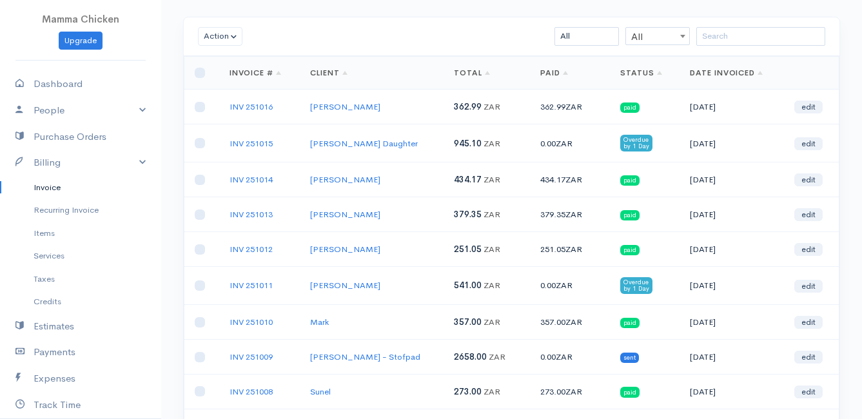
scroll to position [129, 0]
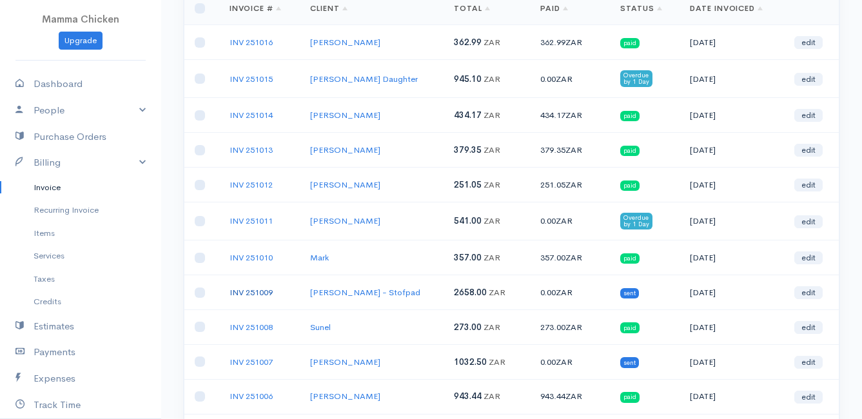
click at [251, 293] on link "INV 251009" at bounding box center [251, 292] width 43 height 11
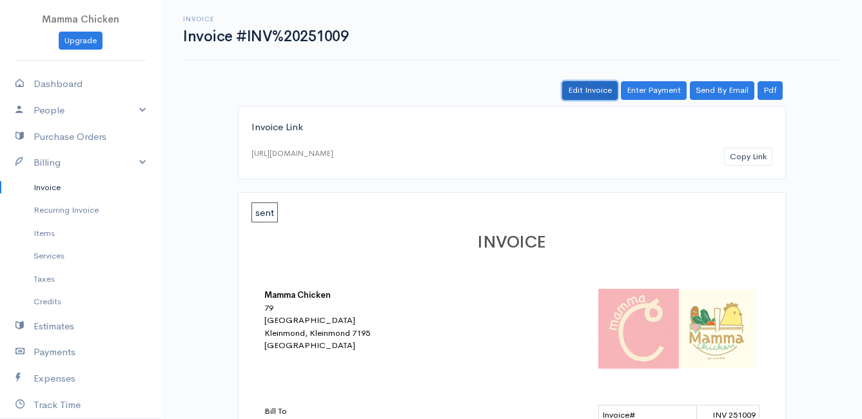
click at [585, 90] on link "Edit Invoice" at bounding box center [589, 90] width 55 height 19
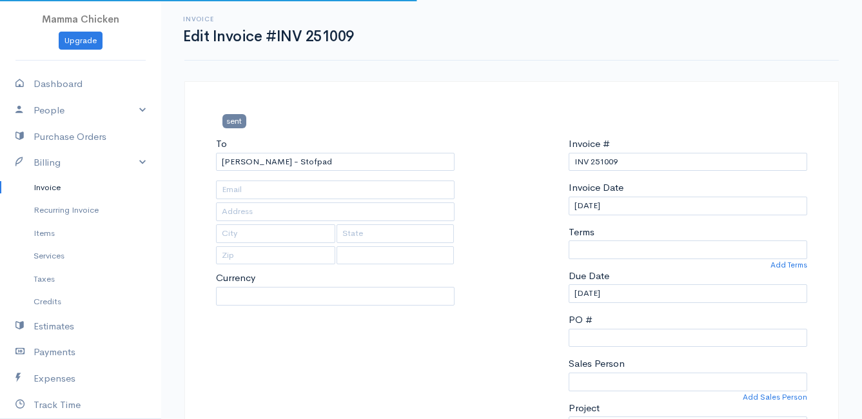
type input "[STREET_ADDRESS]"
type input "Onrus River"
type input "7201"
select select
select select "0"
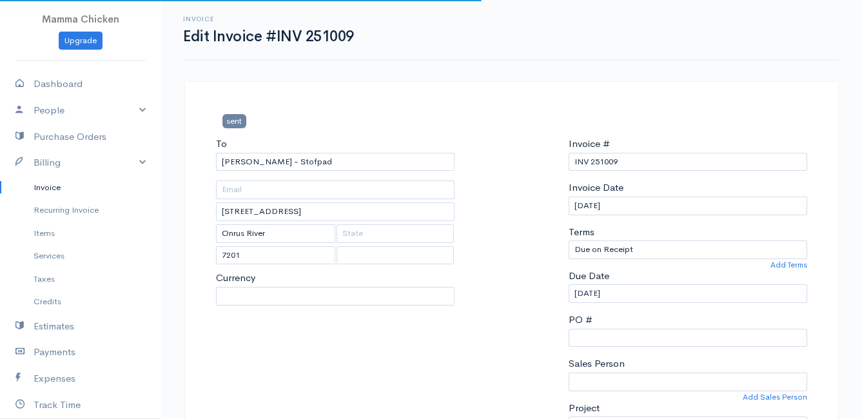
select select "[GEOGRAPHIC_DATA]"
select select "ZAR"
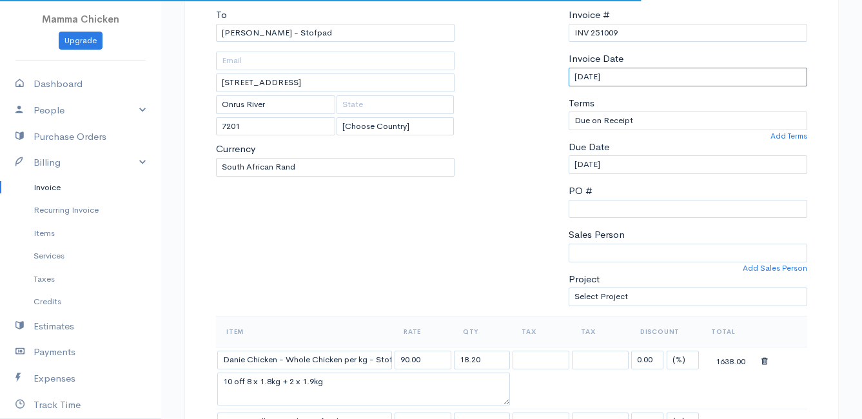
click at [642, 80] on input "[DATE]" at bounding box center [688, 77] width 239 height 19
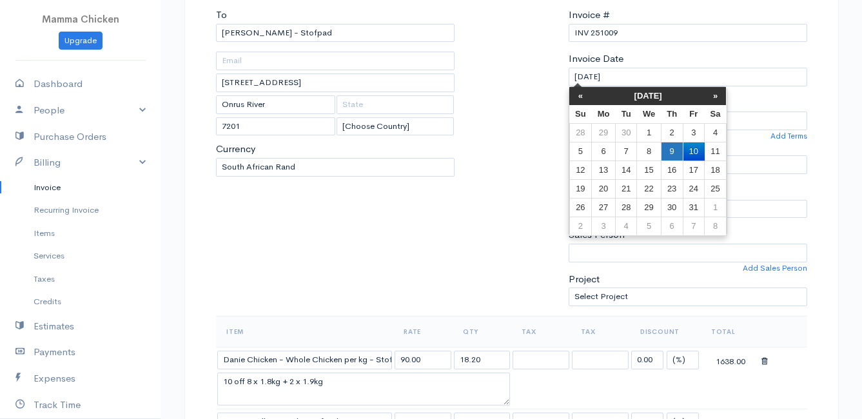
click at [667, 150] on td "9" at bounding box center [672, 151] width 22 height 19
type input "[DATE]"
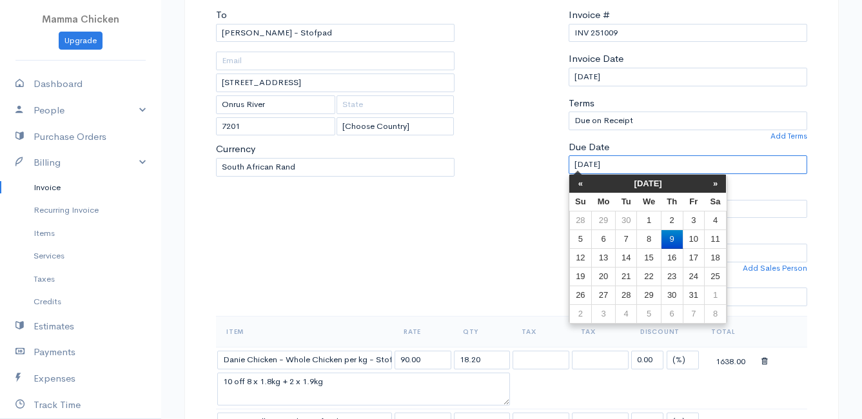
click at [664, 167] on input "[DATE]" at bounding box center [688, 164] width 239 height 19
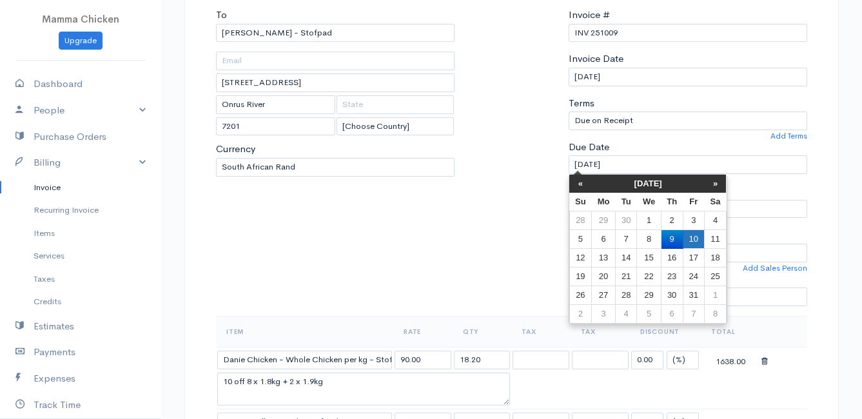
click at [700, 238] on td "10" at bounding box center [693, 239] width 21 height 19
type input "[DATE]"
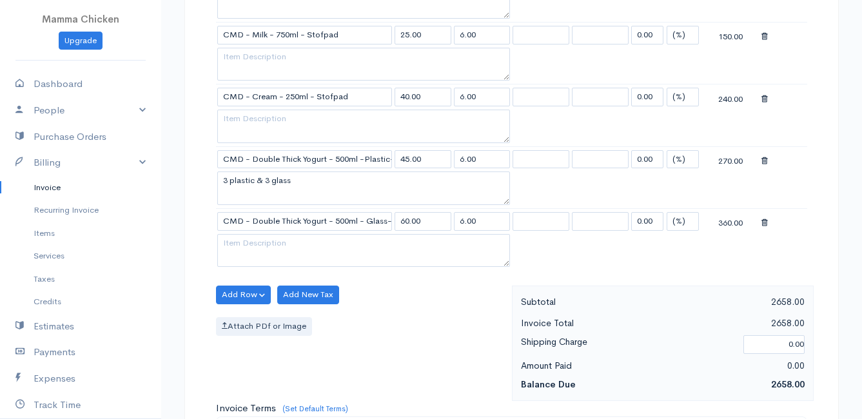
scroll to position [451, 0]
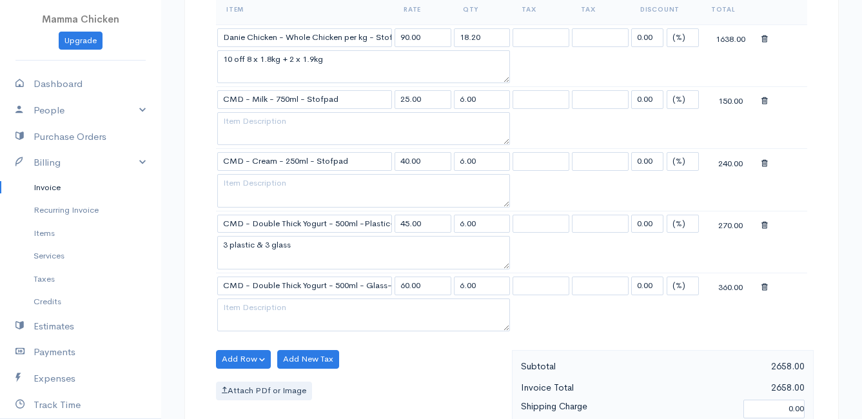
click at [763, 100] on icon at bounding box center [764, 101] width 6 height 9
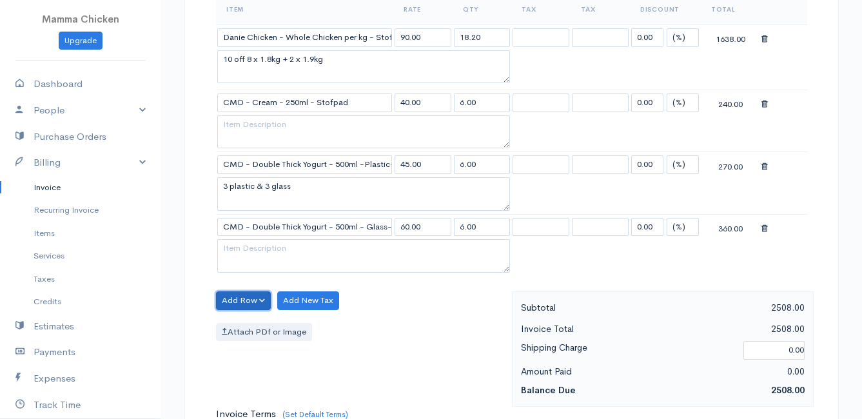
click at [248, 301] on button "Add Row" at bounding box center [243, 300] width 55 height 19
click at [244, 331] on link "Add Item Row" at bounding box center [268, 327] width 102 height 23
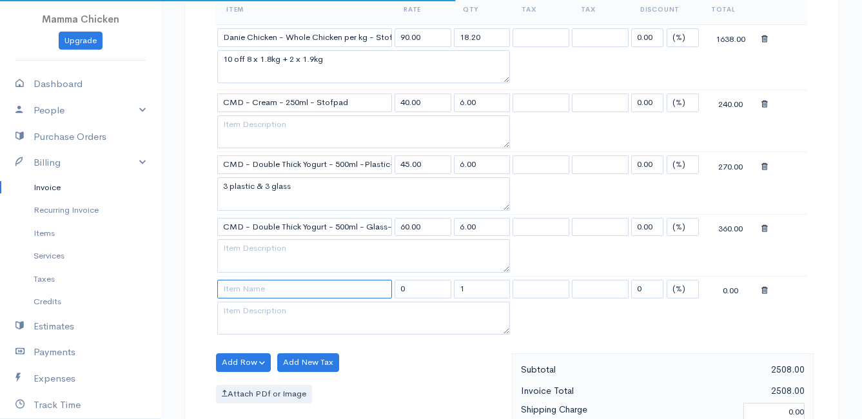
click at [241, 290] on input at bounding box center [304, 289] width 175 height 19
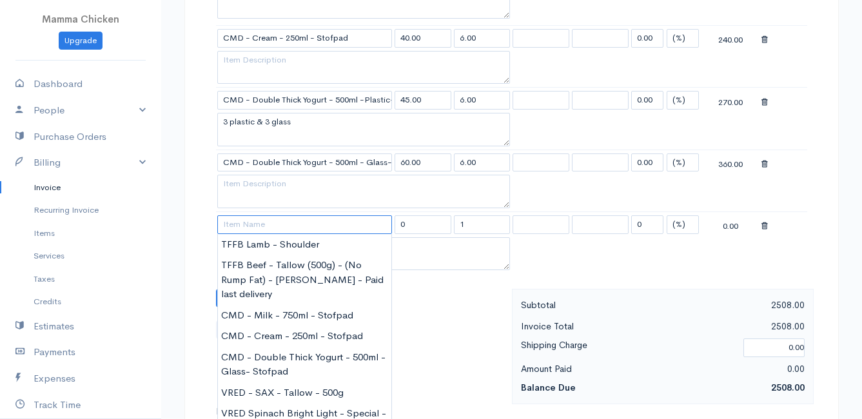
scroll to position [580, 0]
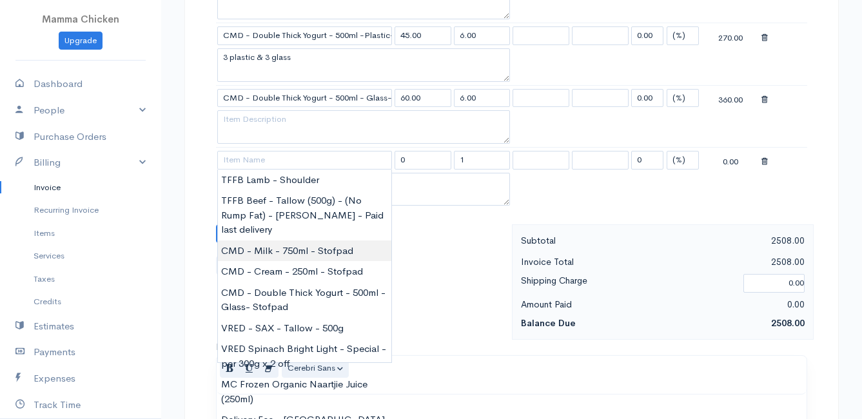
type input "CMD - Milk - 750ml - Stofpad"
type input "40.00"
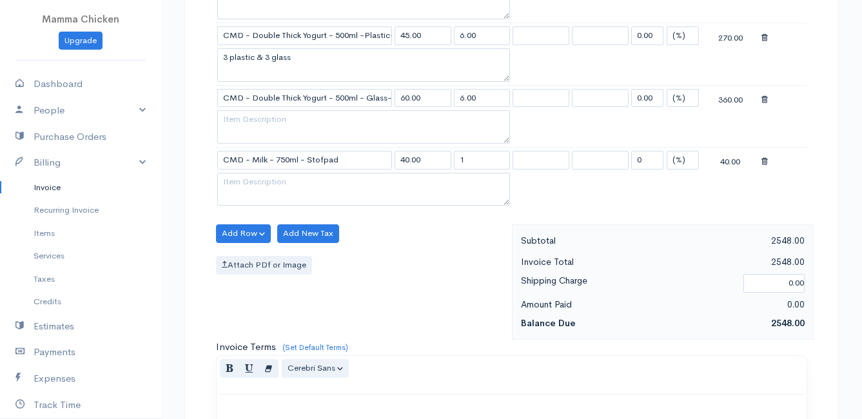
click at [274, 230] on body "Mamma Chicken Upgrade Dashboard People Clients Vendors Staff Users Purchase Ord…" at bounding box center [431, 103] width 862 height 1366
drag, startPoint x: 475, startPoint y: 160, endPoint x: 453, endPoint y: 161, distance: 22.6
click at [453, 161] on td "1" at bounding box center [482, 159] width 59 height 25
type input "6"
click at [459, 281] on div "Add Row Add Item Row Add Time Row Add New Tax Attach PDf or Image" at bounding box center [361, 281] width 302 height 115
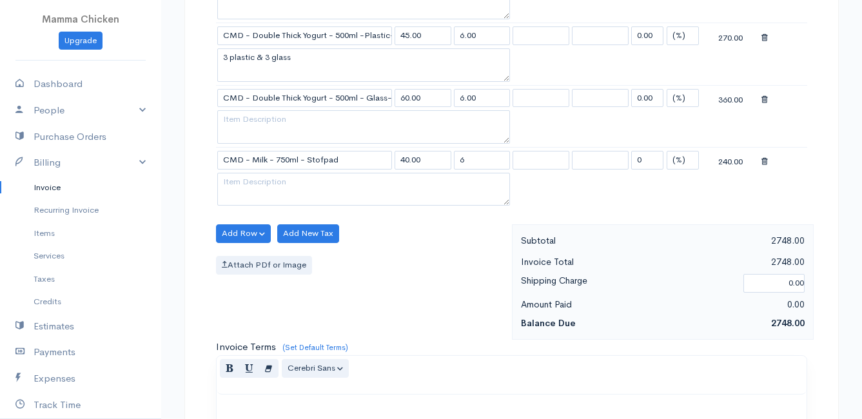
scroll to position [947, 0]
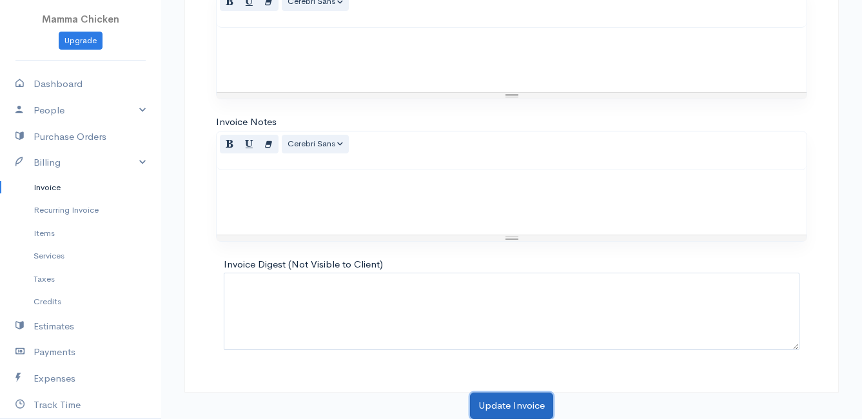
click at [507, 404] on button "Update Invoice" at bounding box center [511, 406] width 83 height 26
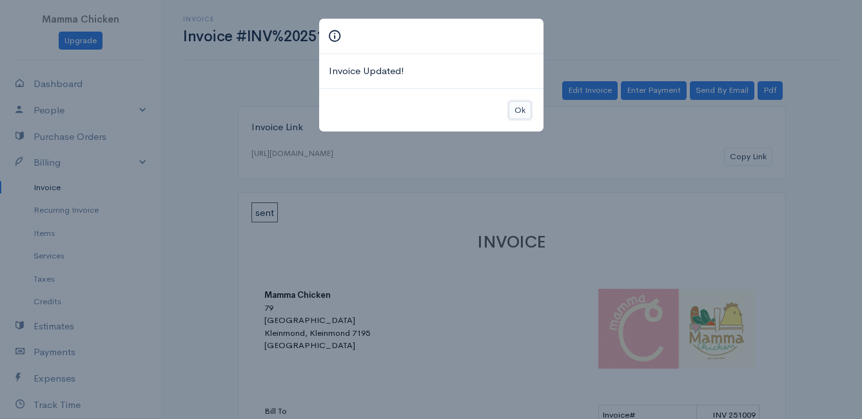
click at [529, 113] on button "Ok" at bounding box center [520, 110] width 23 height 19
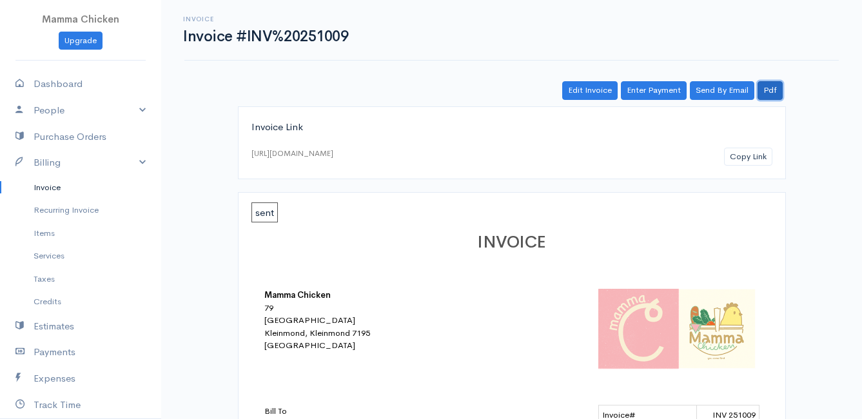
click at [769, 92] on link "Pdf" at bounding box center [770, 90] width 25 height 19
click at [52, 187] on link "Invoice" at bounding box center [80, 187] width 161 height 23
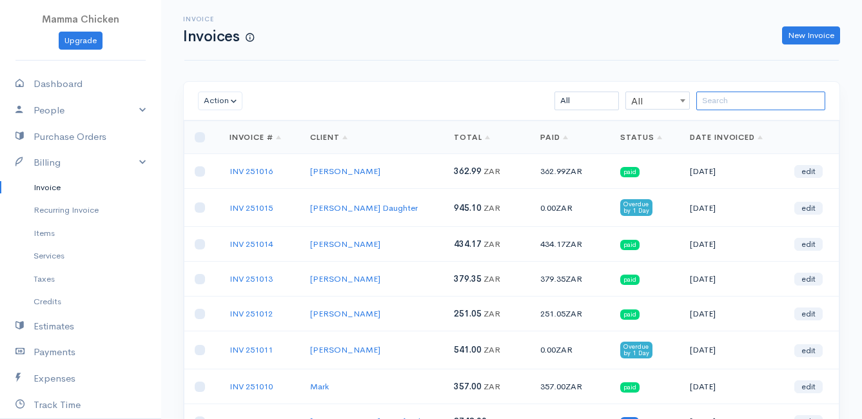
click at [724, 101] on input "search" at bounding box center [760, 101] width 129 height 19
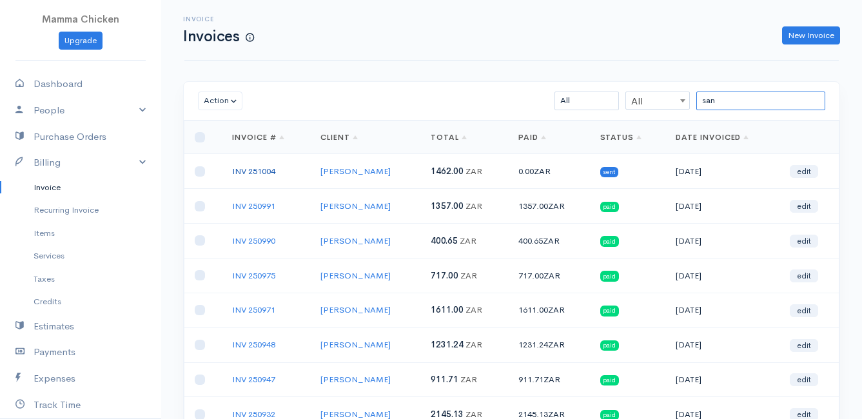
type input "san"
click at [259, 170] on link "INV 251004" at bounding box center [253, 171] width 43 height 11
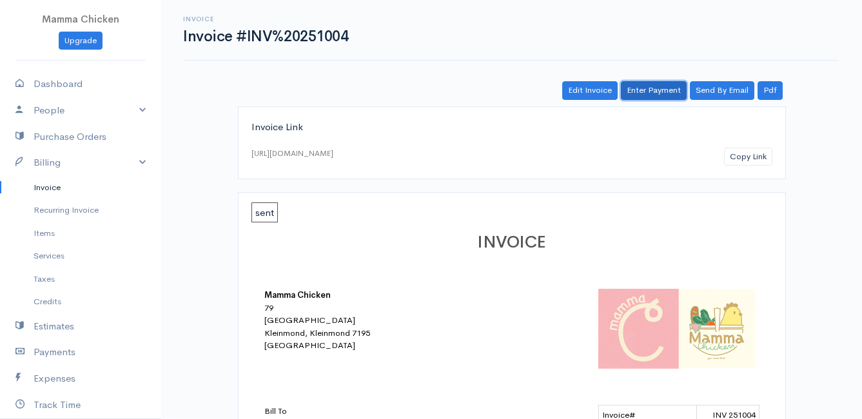
click at [657, 92] on link "Enter Payment" at bounding box center [654, 90] width 66 height 19
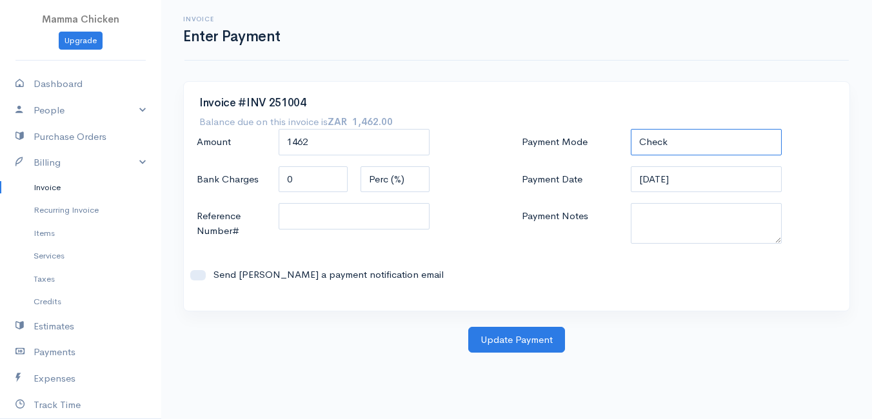
click at [691, 139] on select "Check Bank Transfer Credit Cash Debit ACH VISA MASTERCARD AMEX DISCOVER DINERS …" at bounding box center [706, 142] width 151 height 26
select select "Bank Transfer"
click at [631, 129] on select "Check Bank Transfer Credit Cash Debit ACH VISA MASTERCARD AMEX DISCOVER DINERS …" at bounding box center [706, 142] width 151 height 26
click at [514, 335] on button "Update Payment" at bounding box center [516, 340] width 97 height 26
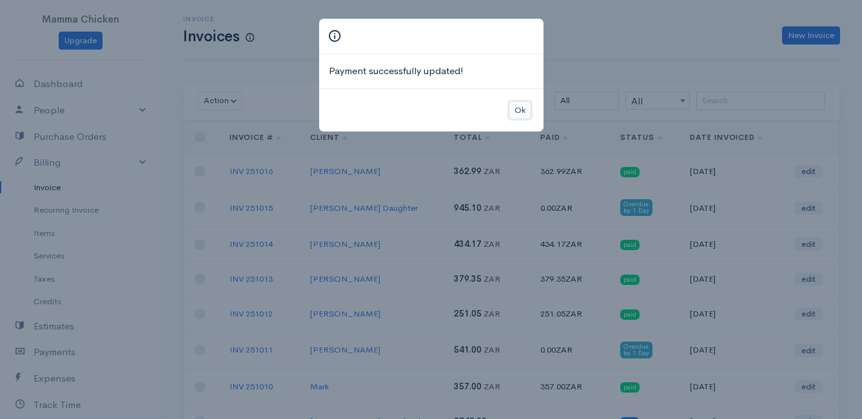
click at [520, 110] on button "Ok" at bounding box center [520, 110] width 23 height 19
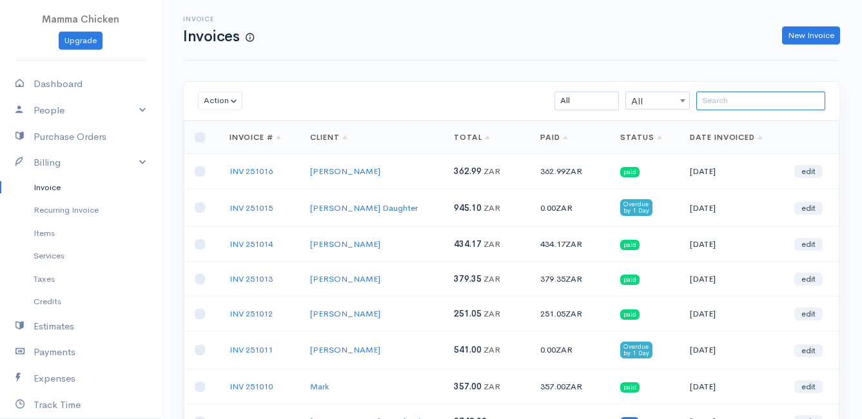
click at [712, 108] on input "search" at bounding box center [760, 101] width 129 height 19
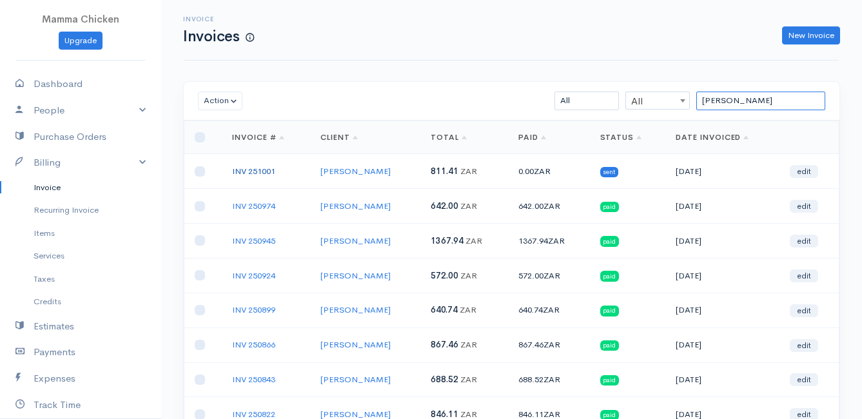
type input "[PERSON_NAME]"
click at [255, 169] on link "INV 251001" at bounding box center [253, 171] width 43 height 11
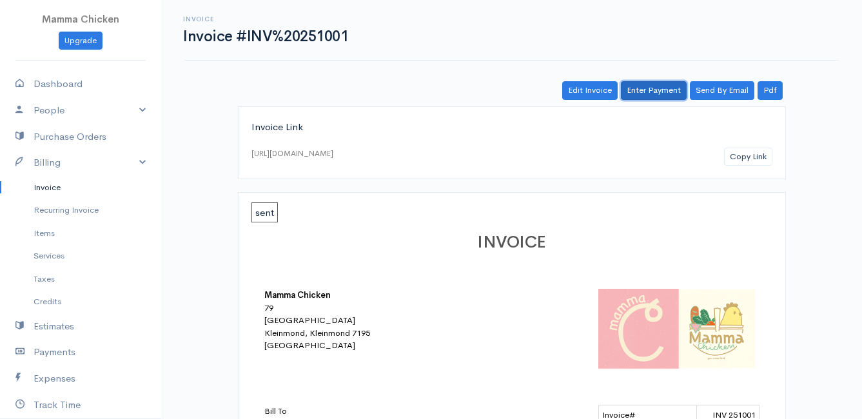
click at [645, 89] on link "Enter Payment" at bounding box center [654, 90] width 66 height 19
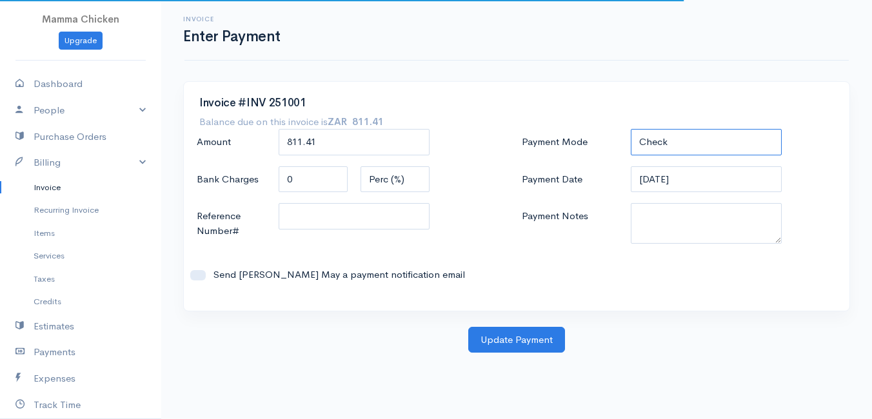
click at [698, 141] on select "Check Bank Transfer Credit Cash Debit ACH VISA MASTERCARD AMEX DISCOVER DINERS …" at bounding box center [706, 142] width 151 height 26
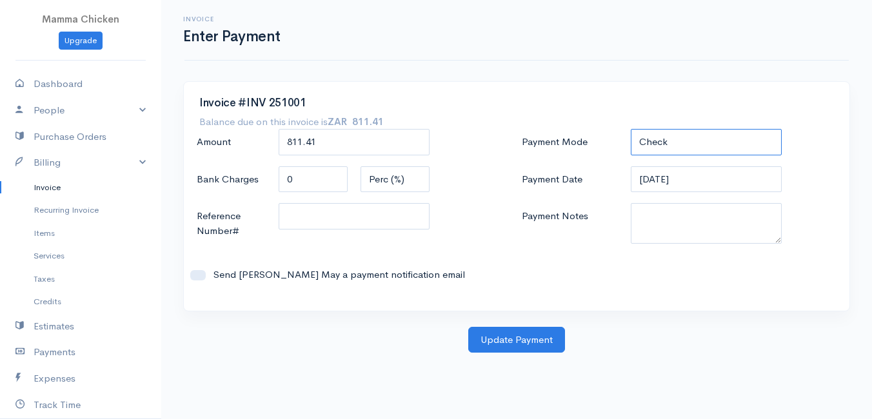
select select "Bank Transfer"
click at [631, 129] on select "Check Bank Transfer Credit Cash Debit ACH VISA MASTERCARD AMEX DISCOVER DINERS …" at bounding box center [706, 142] width 151 height 26
click at [507, 341] on button "Update Payment" at bounding box center [516, 340] width 97 height 26
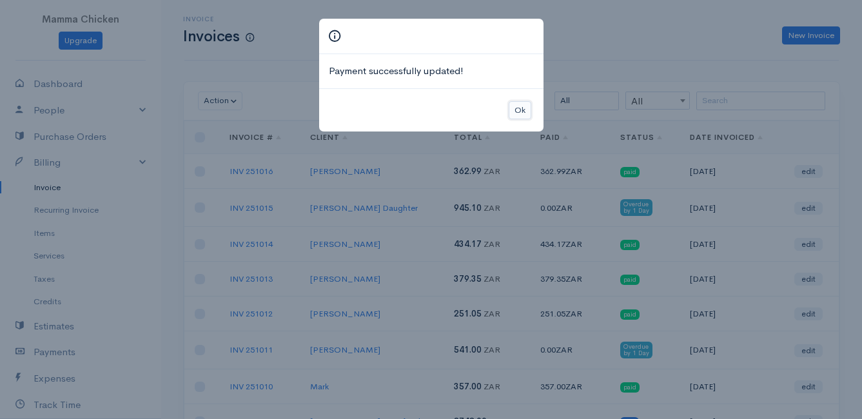
click at [515, 103] on button "Ok" at bounding box center [520, 110] width 23 height 19
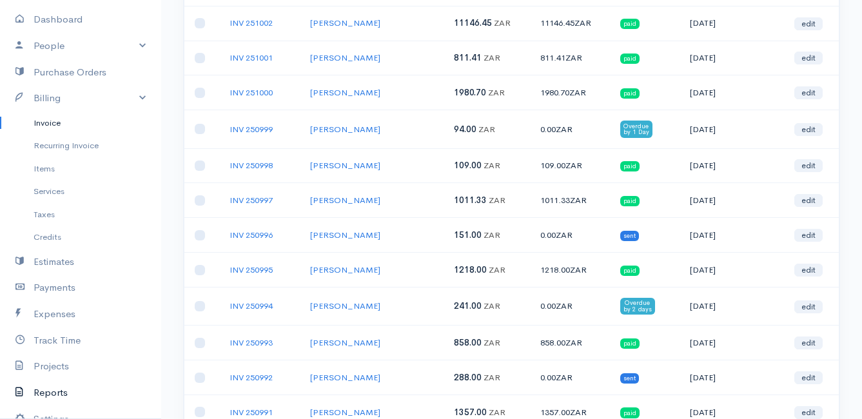
scroll to position [129, 0]
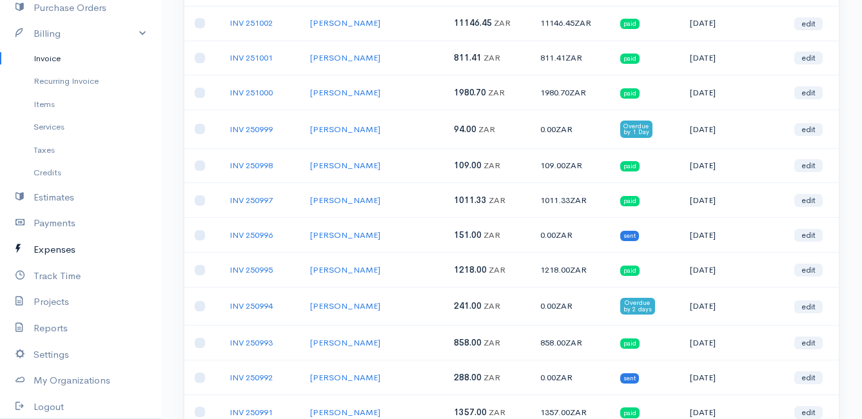
click at [62, 251] on link "Expenses" at bounding box center [80, 250] width 161 height 26
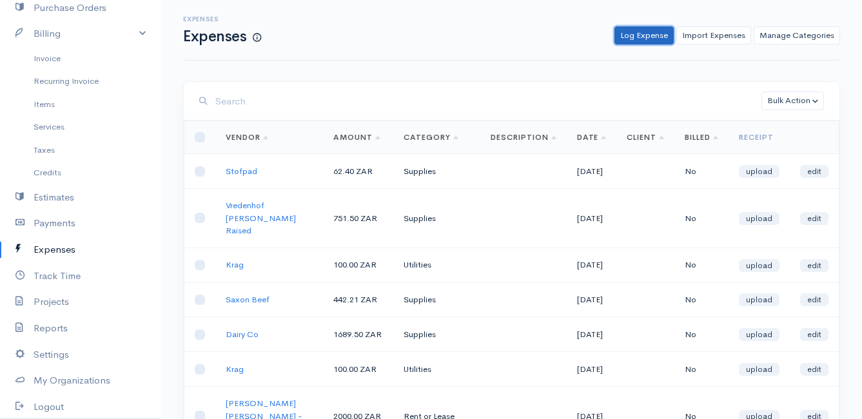
click at [629, 39] on link "Log Expense" at bounding box center [643, 35] width 59 height 19
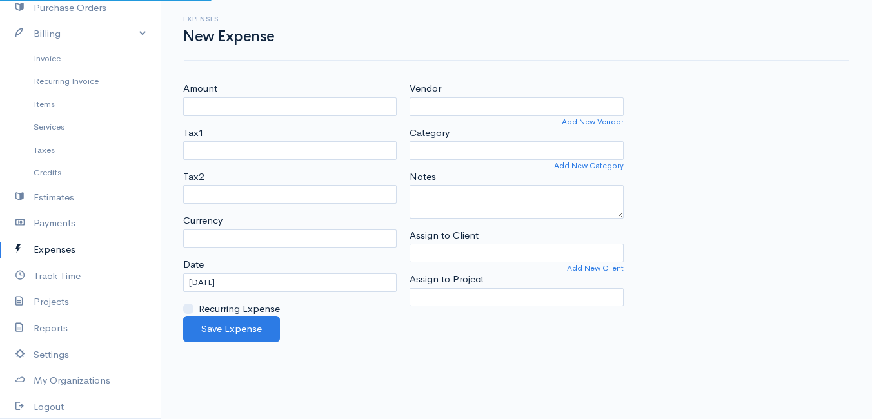
select select "ZAR"
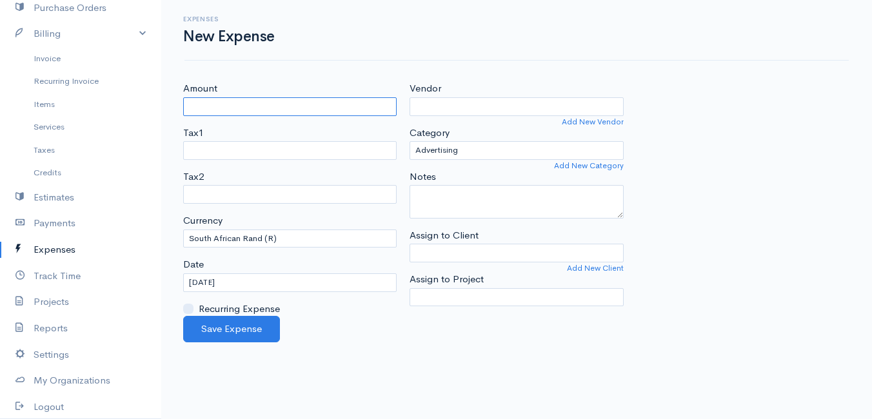
click at [220, 106] on input "Amount" at bounding box center [289, 106] width 213 height 19
type input "10479"
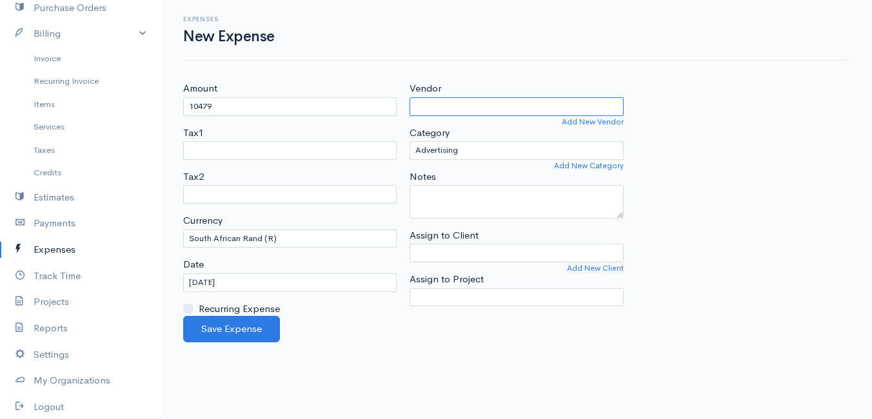
click at [466, 110] on input "Vendor" at bounding box center [515, 106] width 213 height 19
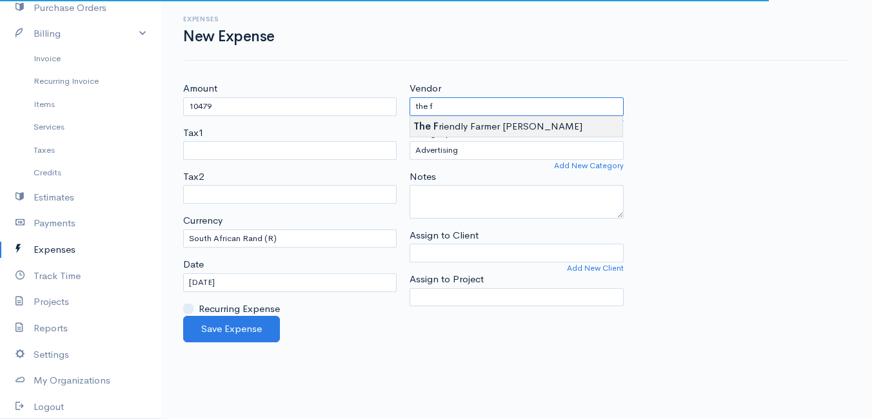
type input "The Friendly Farmer Butchery"
click at [470, 118] on body "Mamma Chicken Upgrade Dashboard People Clients Vendors Staff Users Purchase Ord…" at bounding box center [436, 209] width 872 height 419
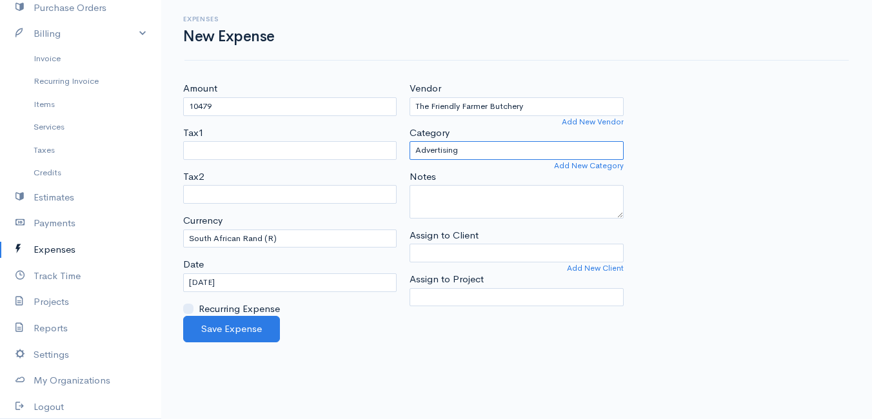
click at [472, 152] on select "Advertising Car & Truck Expenses Contractors Education Education and Training E…" at bounding box center [515, 150] width 213 height 19
select select "Supplies"
click at [409, 141] on select "Advertising Car & Truck Expenses Contractors Education Education and Training E…" at bounding box center [515, 150] width 213 height 19
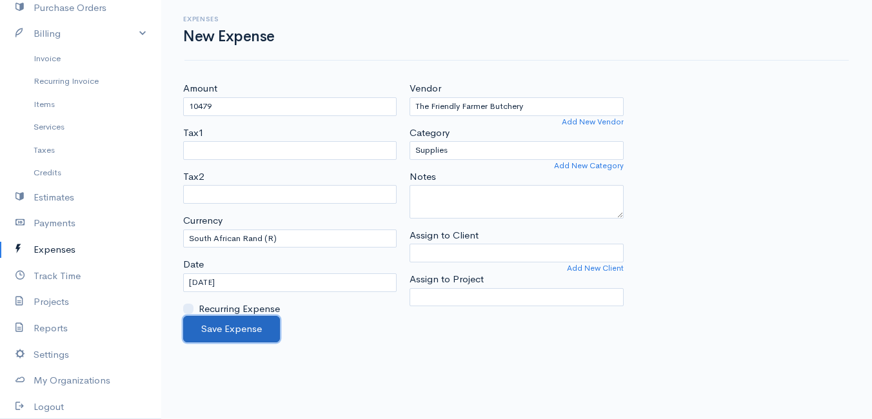
click at [230, 329] on button "Save Expense" at bounding box center [231, 329] width 97 height 26
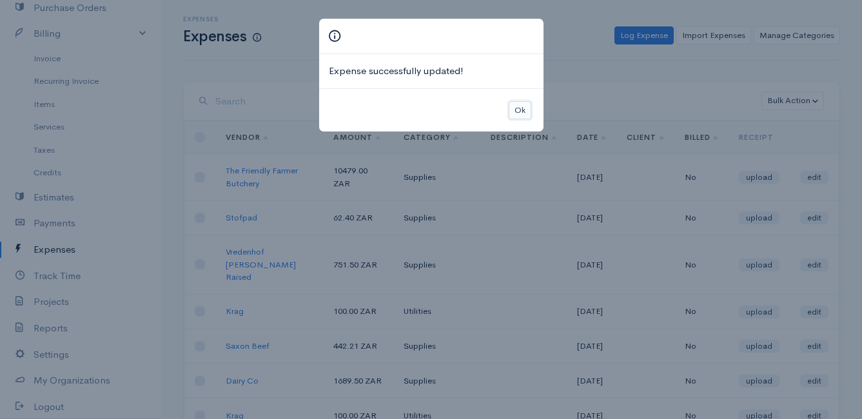
click at [524, 111] on button "Ok" at bounding box center [520, 110] width 23 height 19
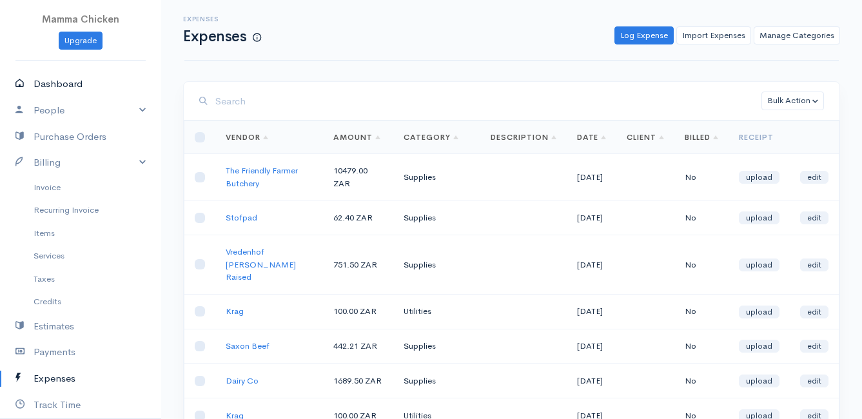
click at [68, 83] on link "Dashboard" at bounding box center [80, 84] width 161 height 26
select select "thistoyear"
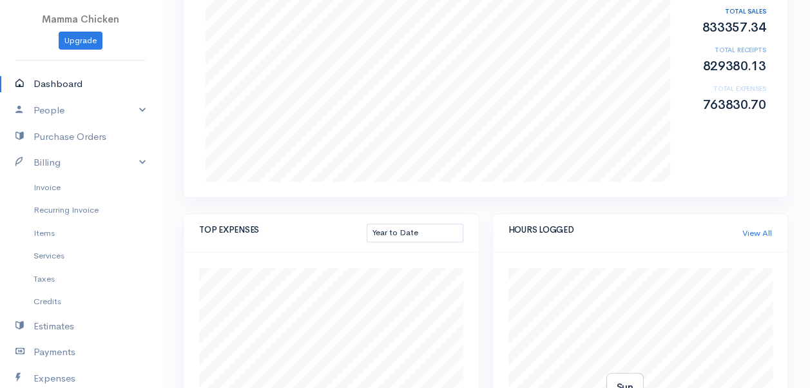
scroll to position [387, 0]
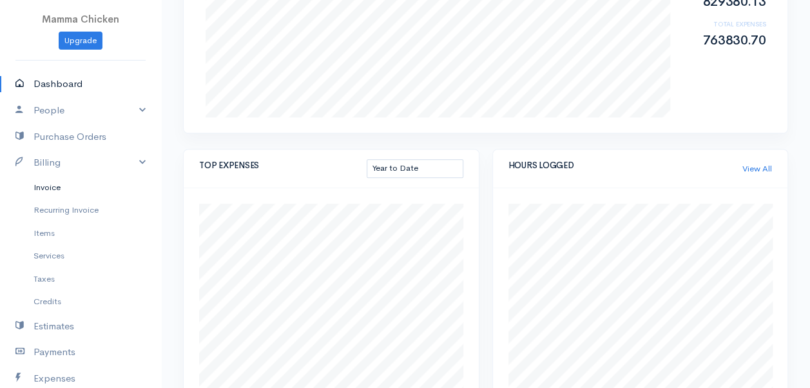
click at [61, 184] on link "Invoice" at bounding box center [80, 187] width 161 height 23
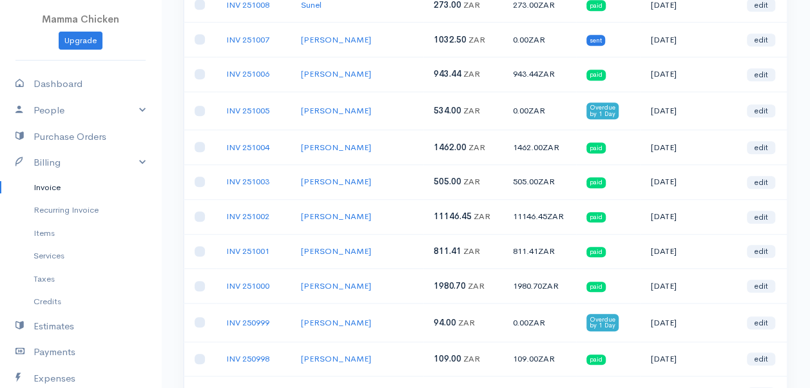
scroll to position [387, 0]
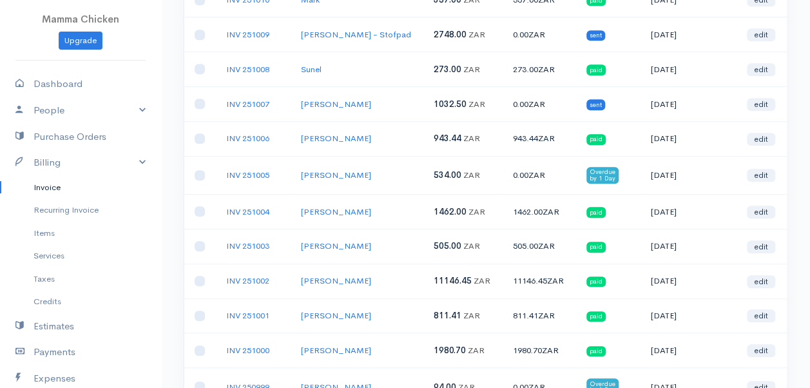
click at [489, 215] on td "1462.00 ZAR" at bounding box center [463, 211] width 79 height 35
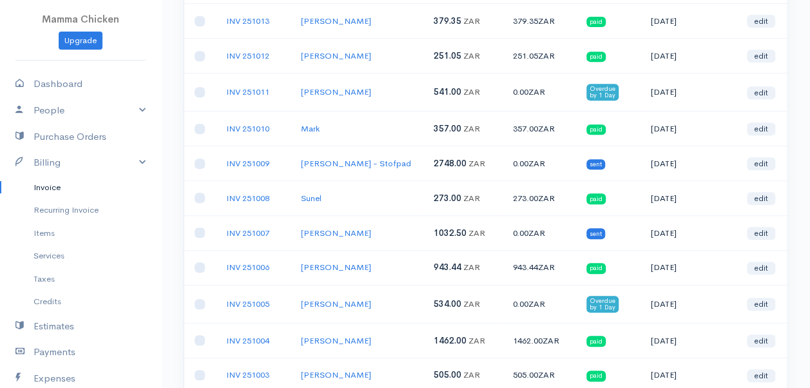
scroll to position [0, 0]
